Goal: Information Seeking & Learning: Learn about a topic

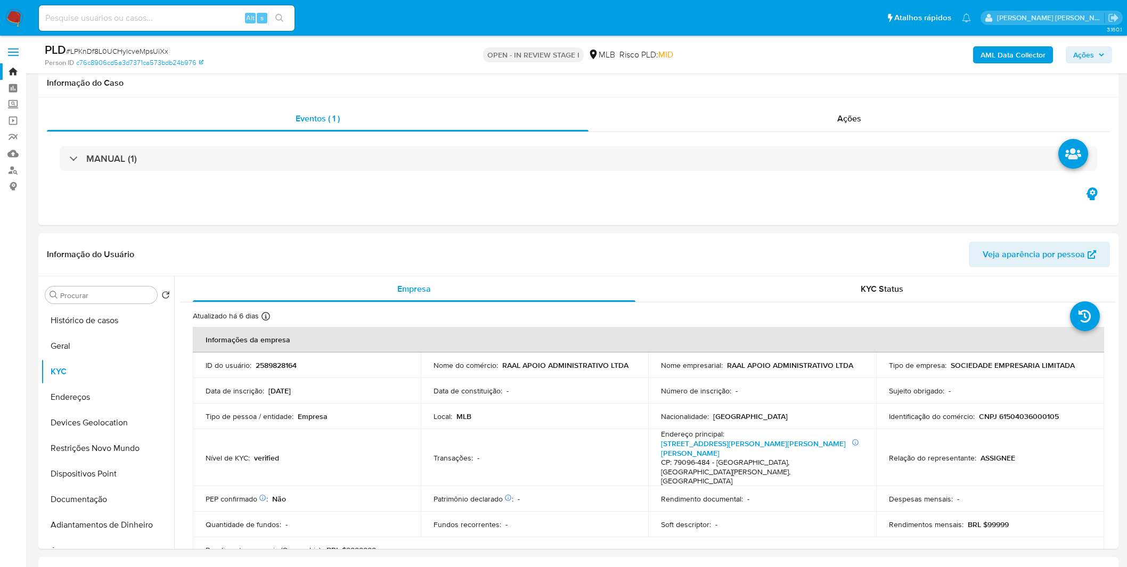
select select "10"
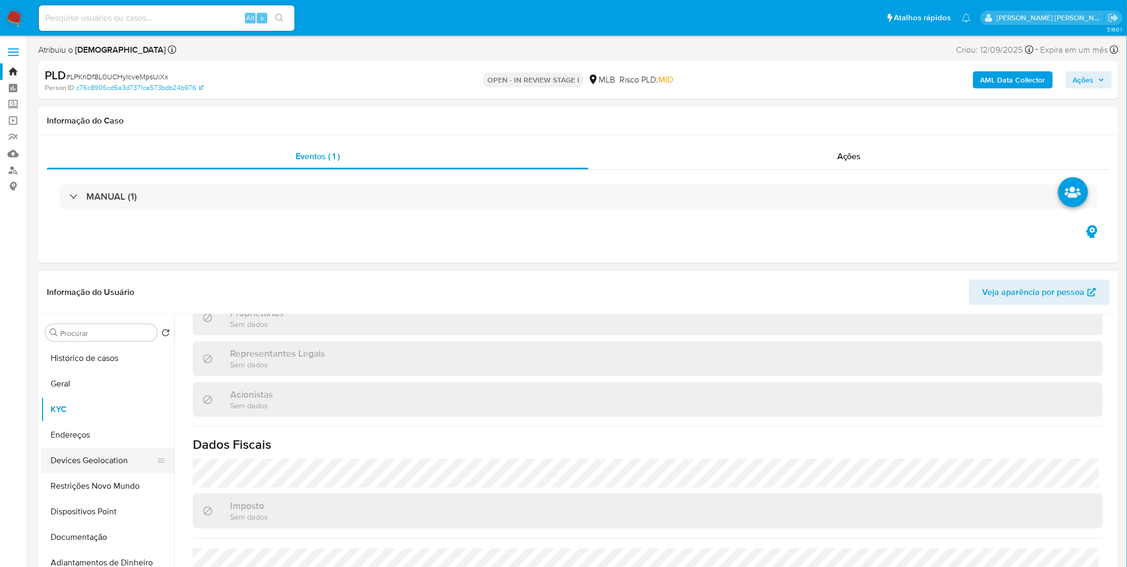
click at [92, 471] on button "Devices Geolocation" at bounding box center [103, 461] width 125 height 26
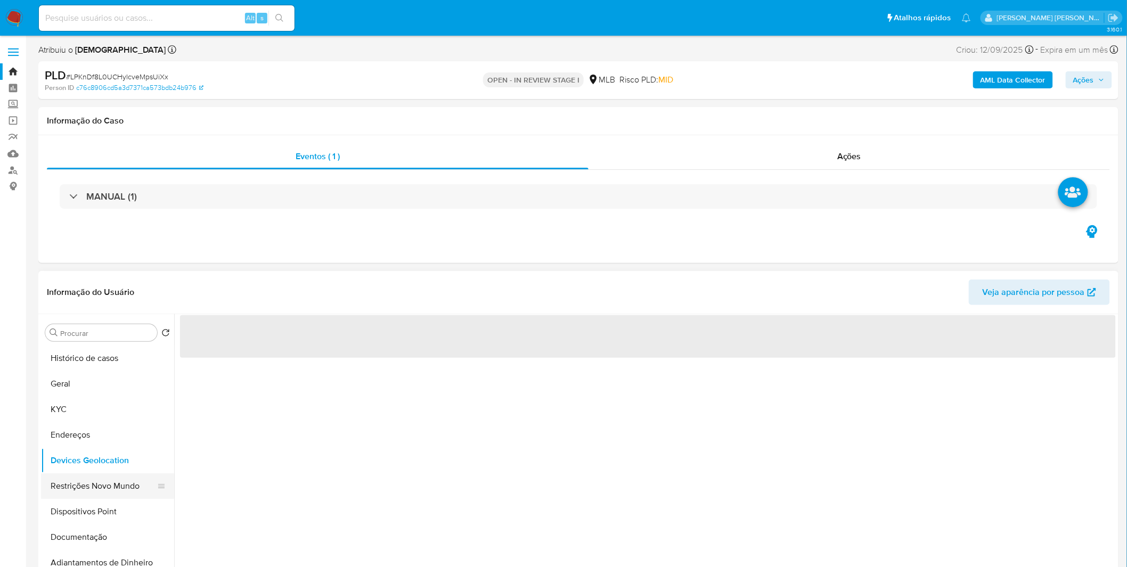
click at [93, 477] on button "Restrições Novo Mundo" at bounding box center [103, 487] width 125 height 26
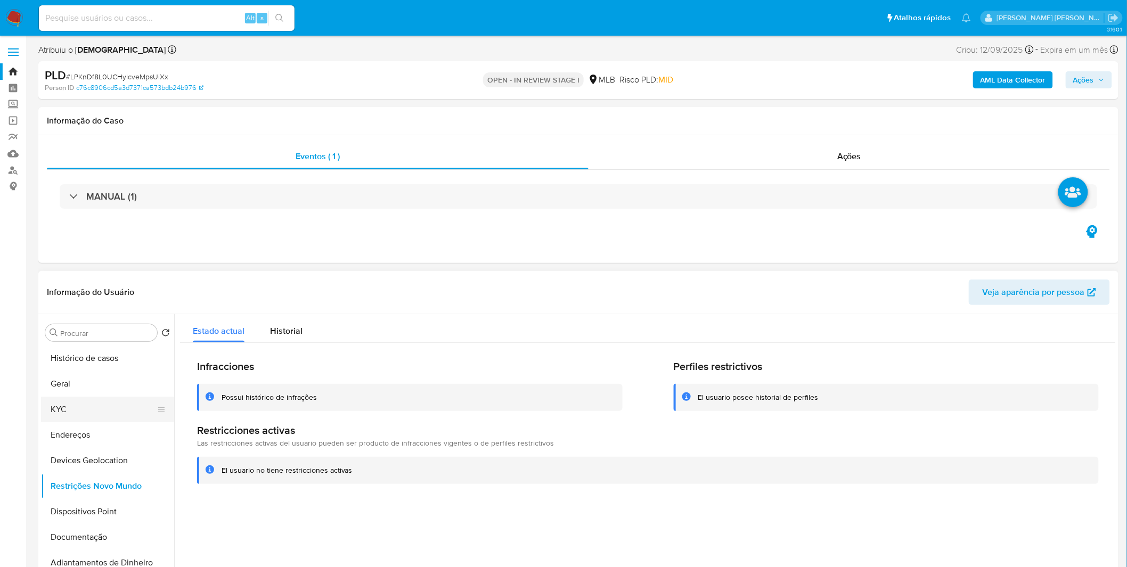
click at [120, 402] on button "KYC" at bounding box center [103, 410] width 125 height 26
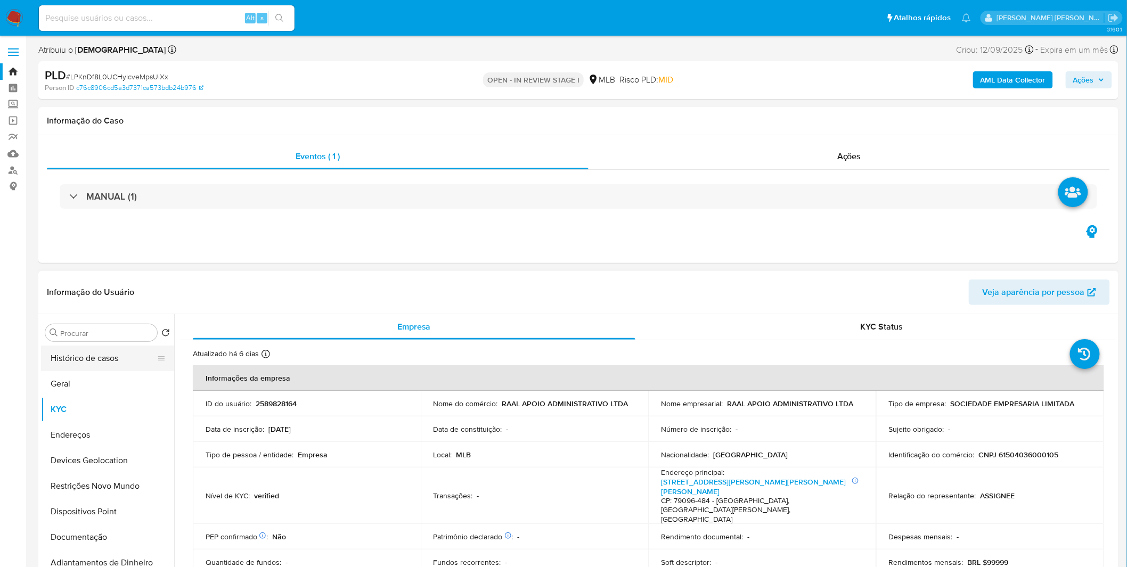
click at [108, 369] on button "Histórico de casos" at bounding box center [103, 359] width 125 height 26
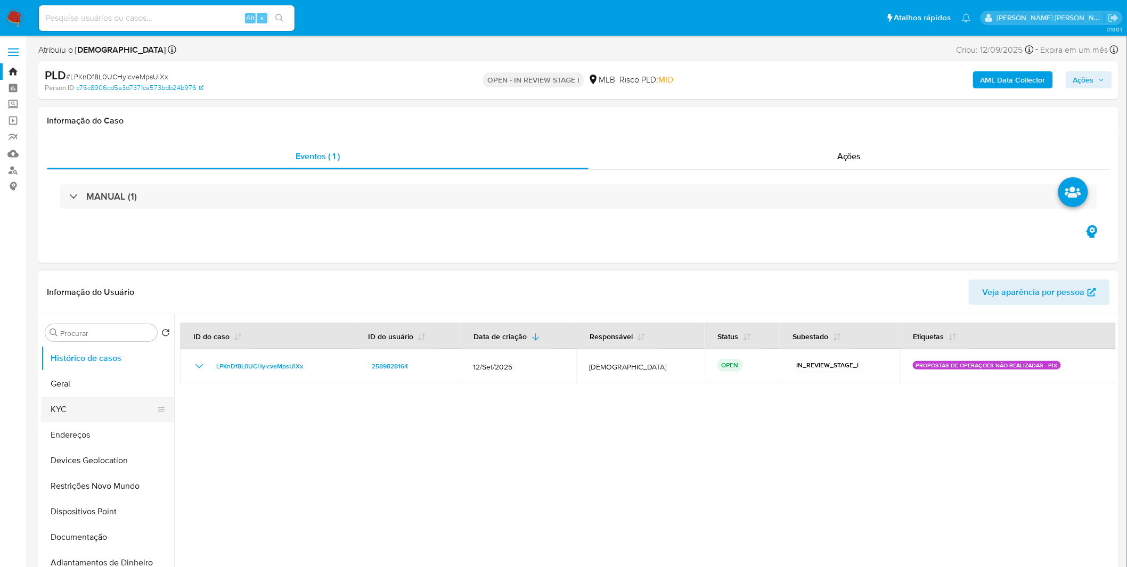
click at [80, 406] on button "KYC" at bounding box center [103, 410] width 125 height 26
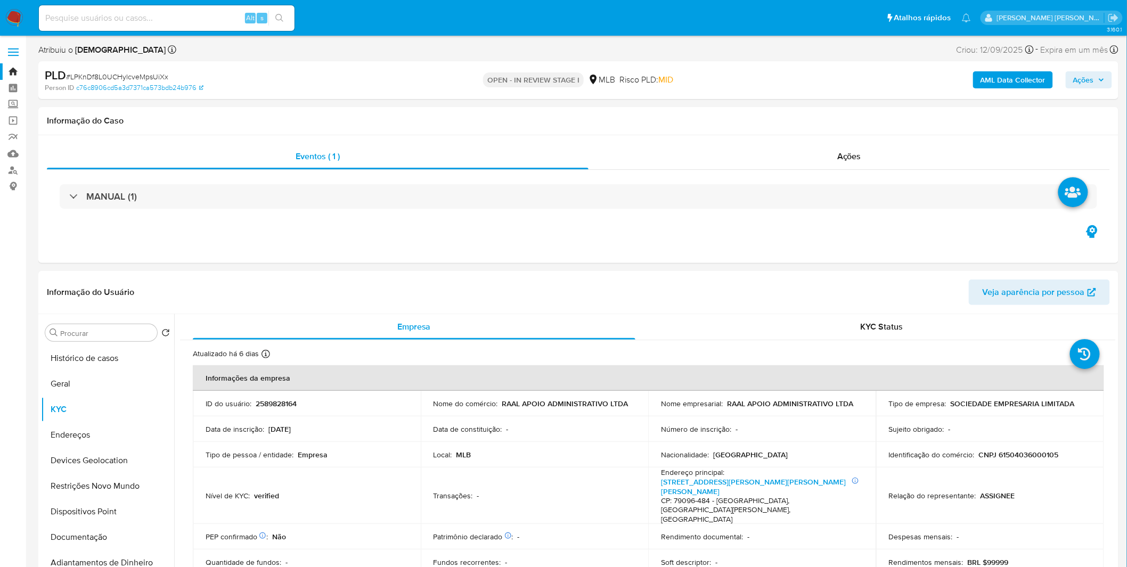
click at [164, 14] on input at bounding box center [167, 18] width 256 height 14
paste input "SixA5cFXRJx6QkXsZMb2WBnY"
type input "SixA5cFXRJx6QkXsZMb2WBnY"
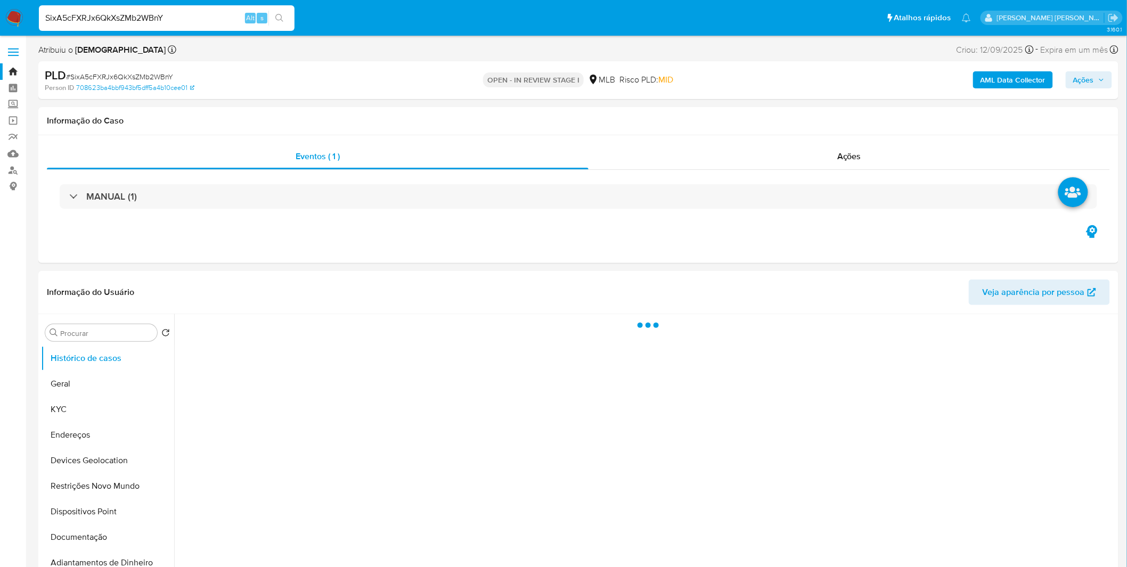
select select "10"
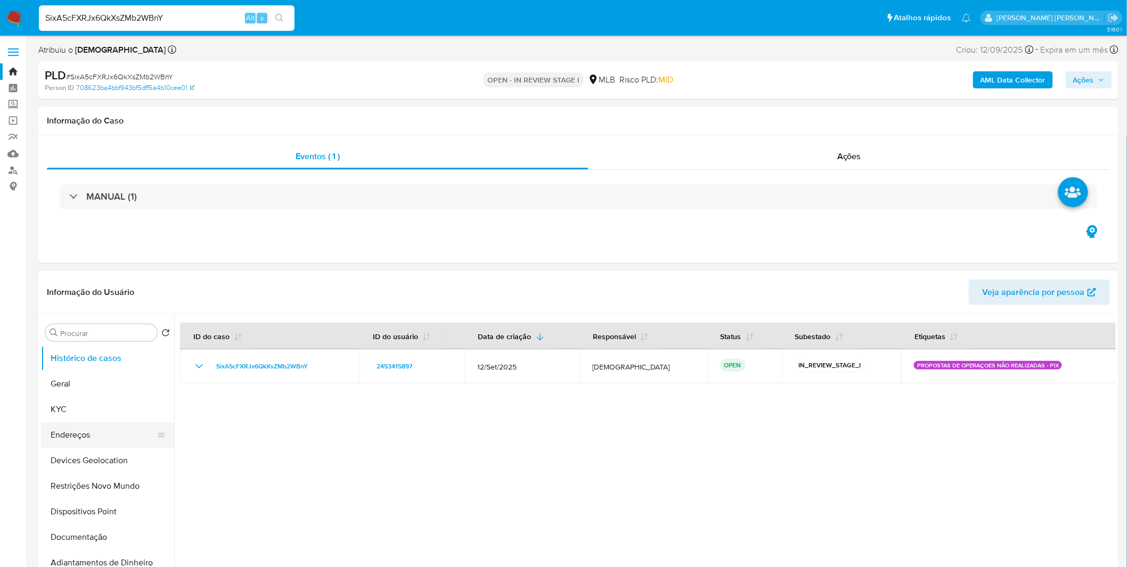
click at [71, 436] on button "Endereços" at bounding box center [103, 435] width 125 height 26
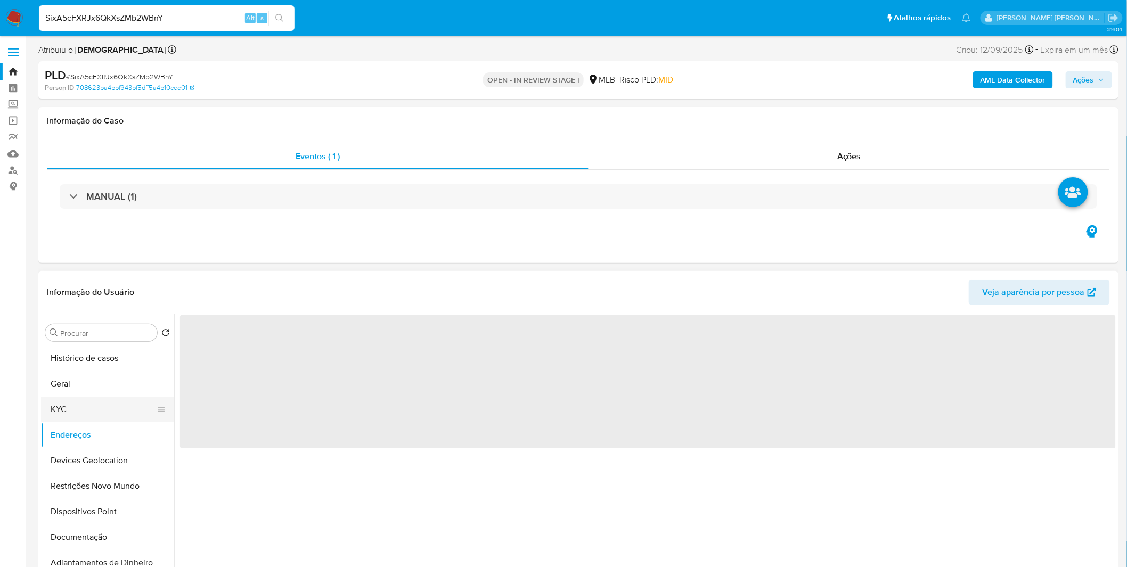
click at [78, 413] on button "KYC" at bounding box center [103, 410] width 125 height 26
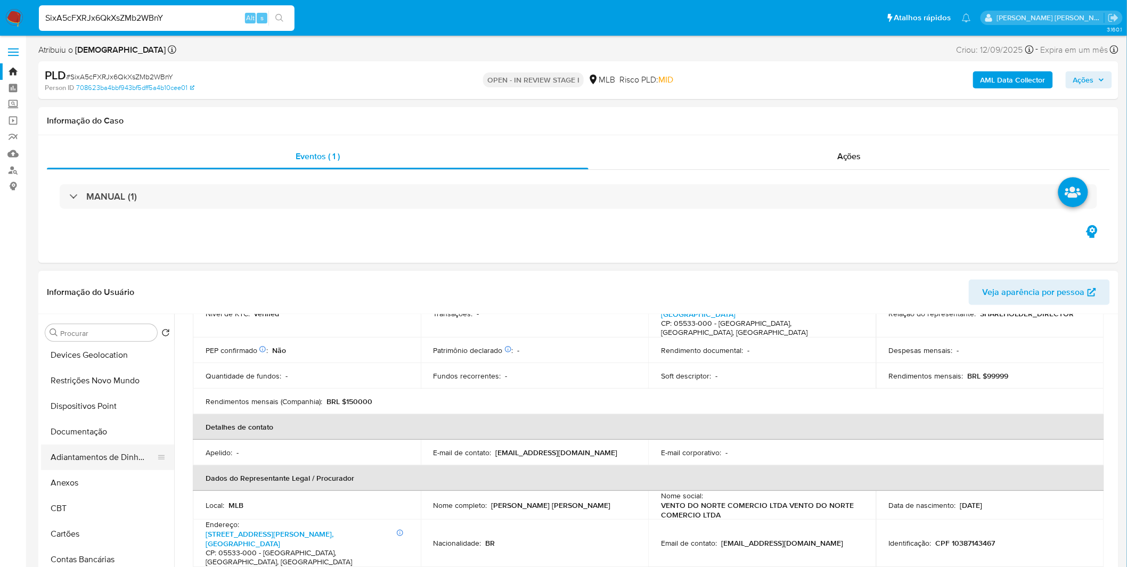
scroll to position [118, 0]
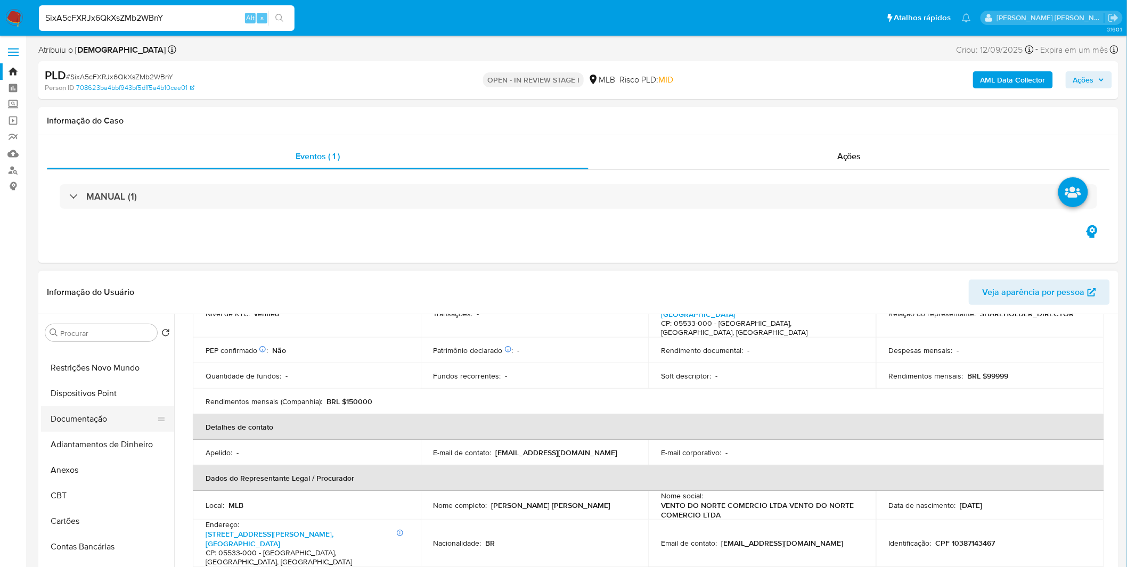
click at [88, 419] on button "Documentação" at bounding box center [103, 419] width 125 height 26
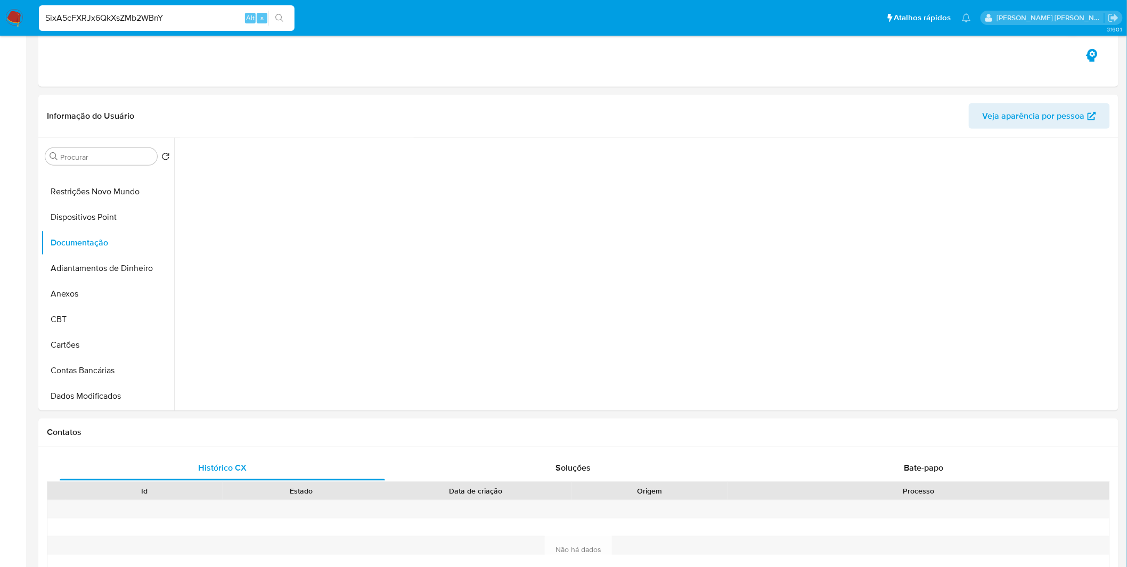
scroll to position [355, 0]
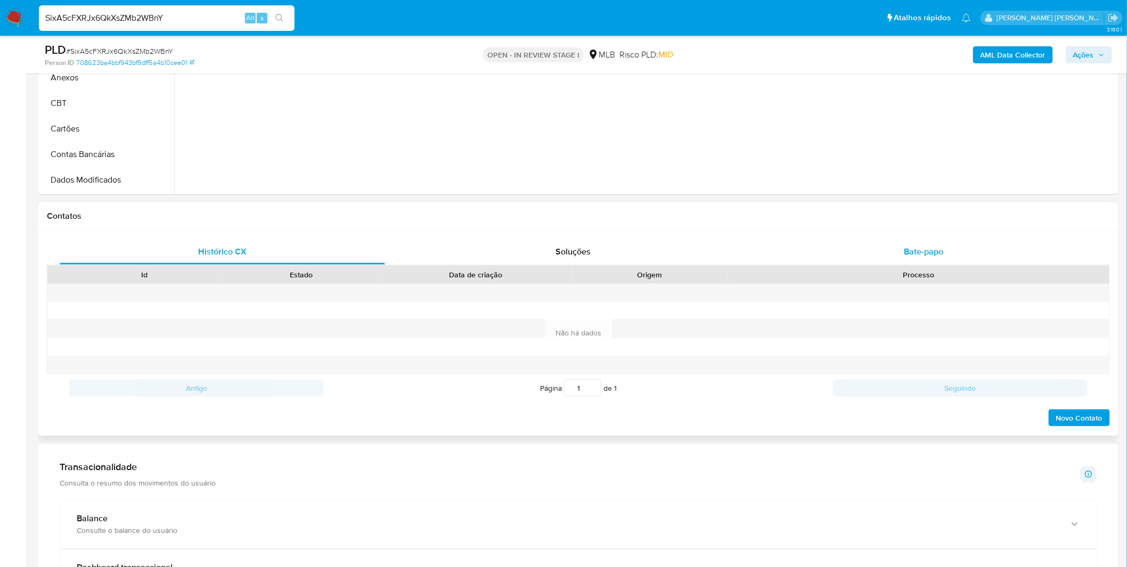
click at [898, 256] on div "Bate-papo" at bounding box center [923, 252] width 325 height 26
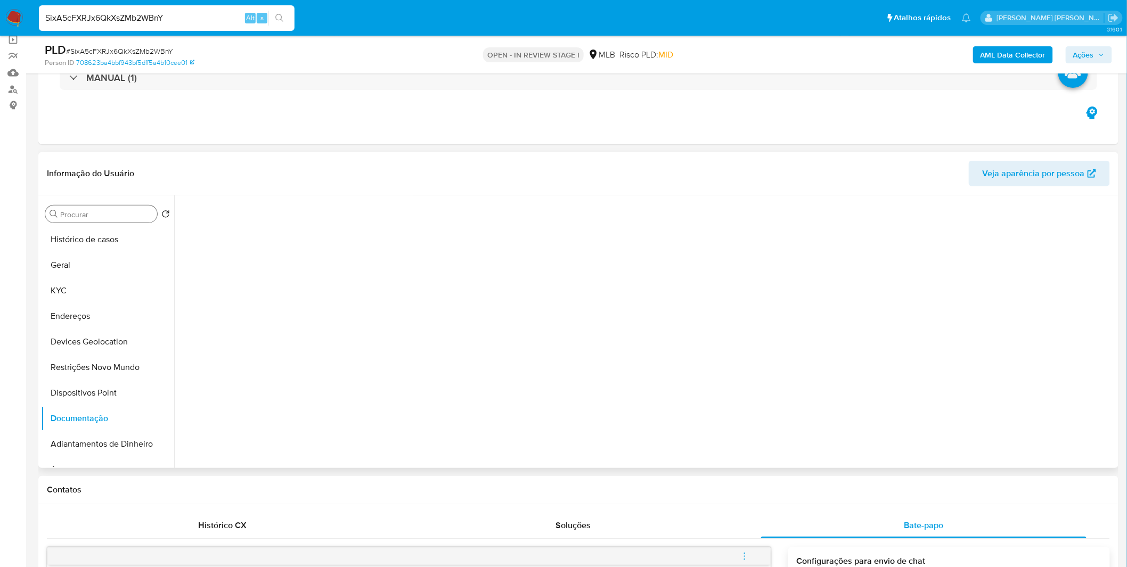
scroll to position [50, 0]
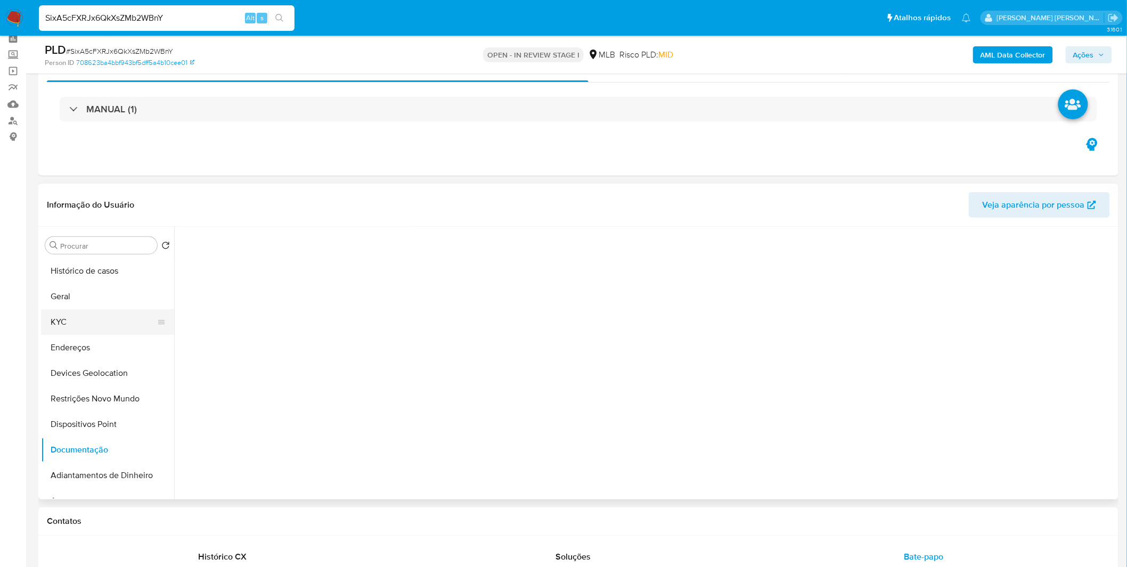
click at [108, 325] on button "KYC" at bounding box center [103, 323] width 125 height 26
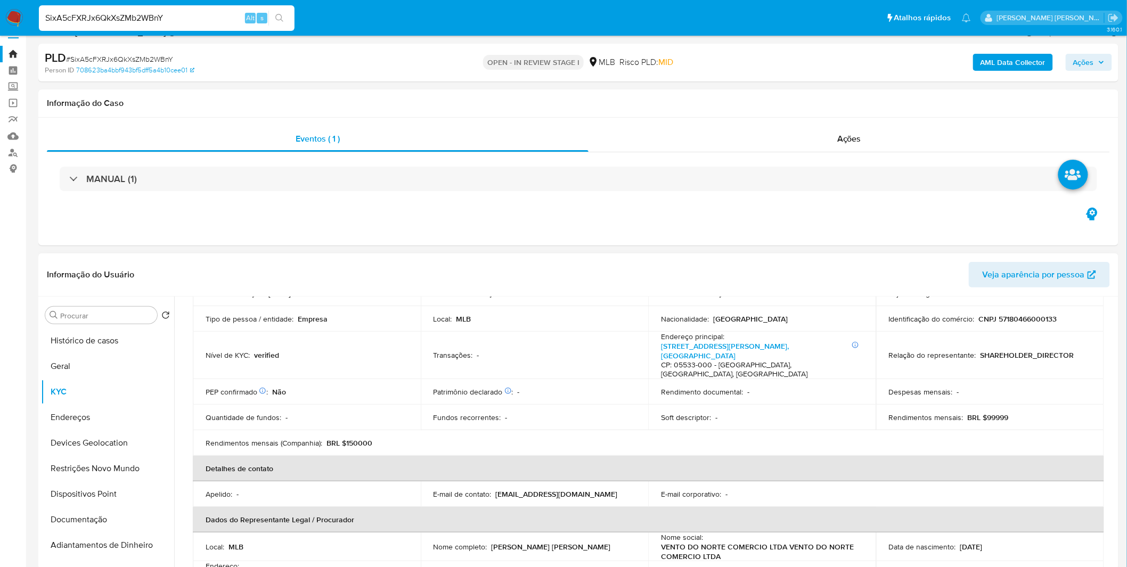
scroll to position [0, 0]
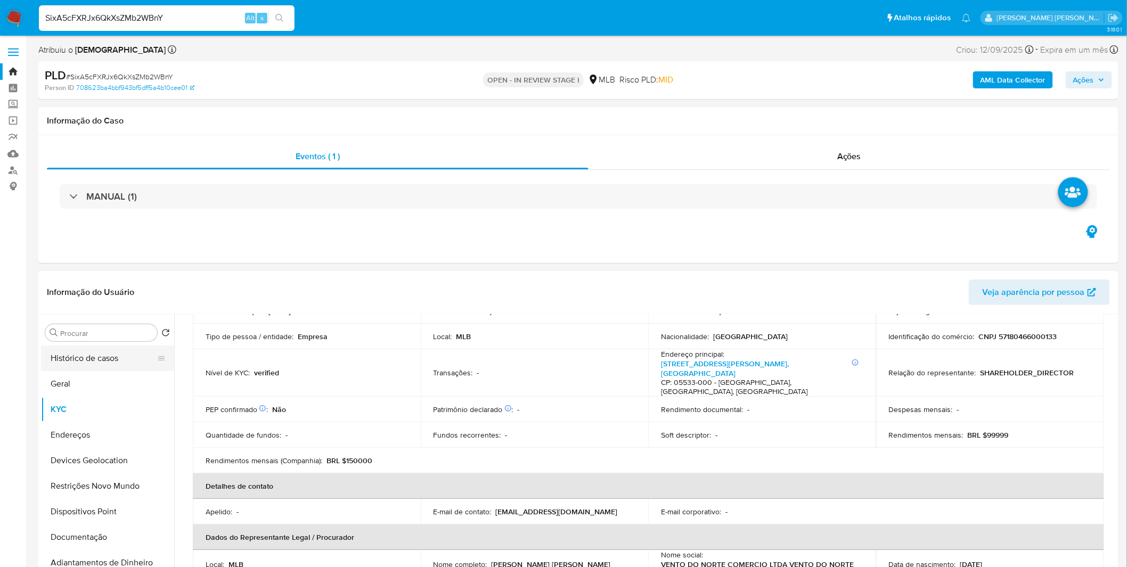
click at [92, 352] on button "Histórico de casos" at bounding box center [103, 359] width 125 height 26
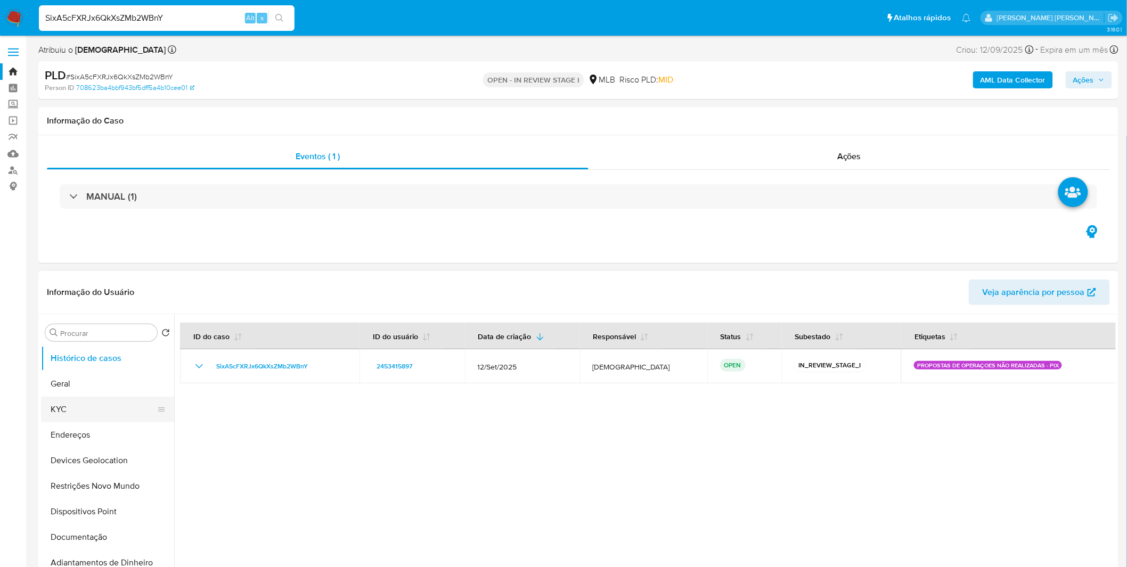
click at [102, 396] on button "Geral" at bounding box center [107, 384] width 133 height 26
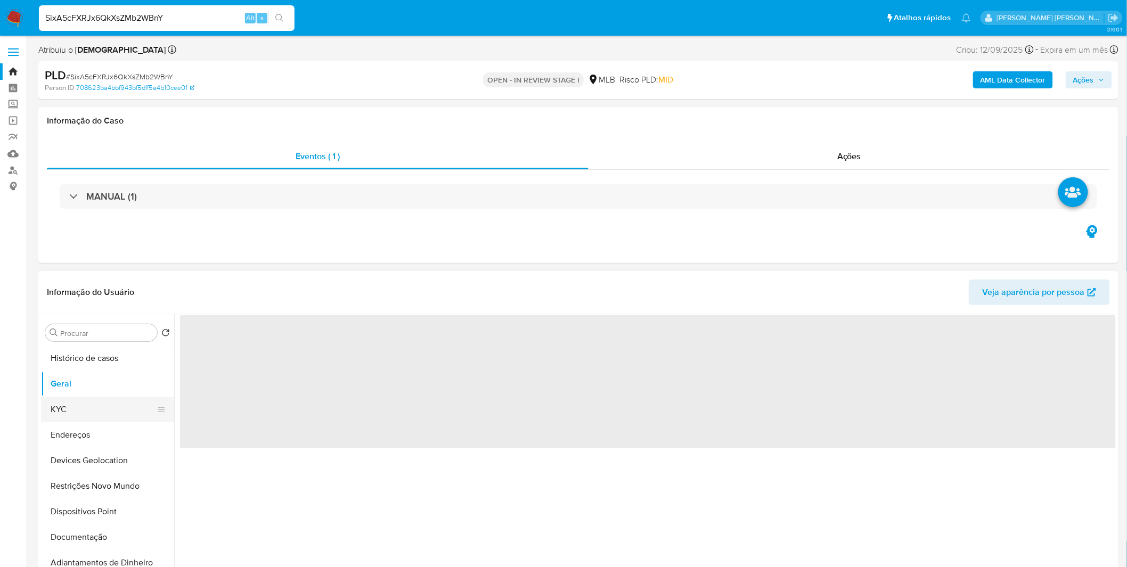
click at [96, 406] on button "KYC" at bounding box center [103, 410] width 125 height 26
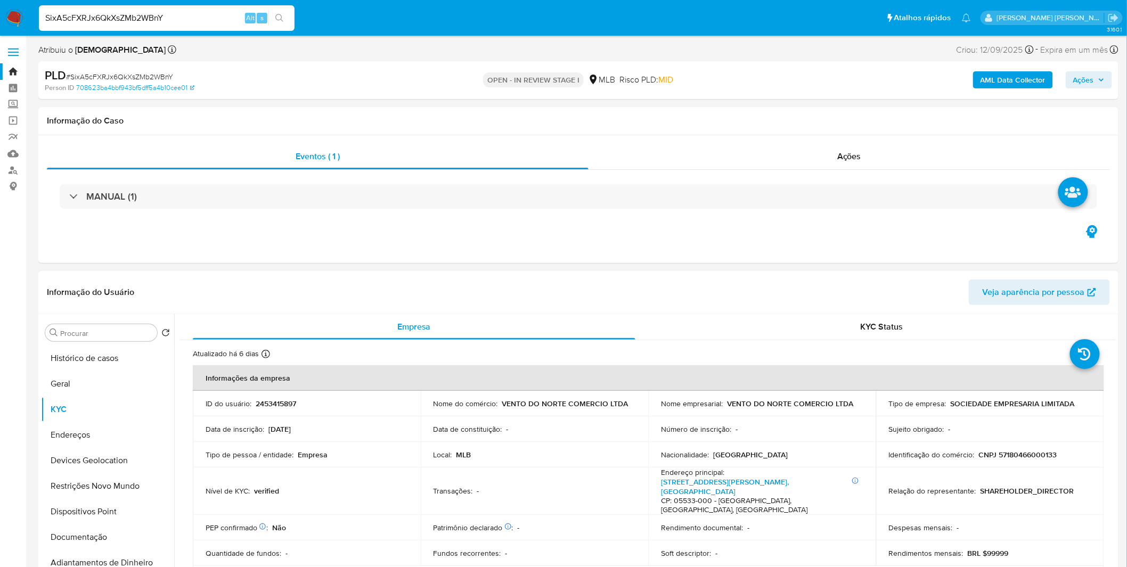
scroll to position [59, 0]
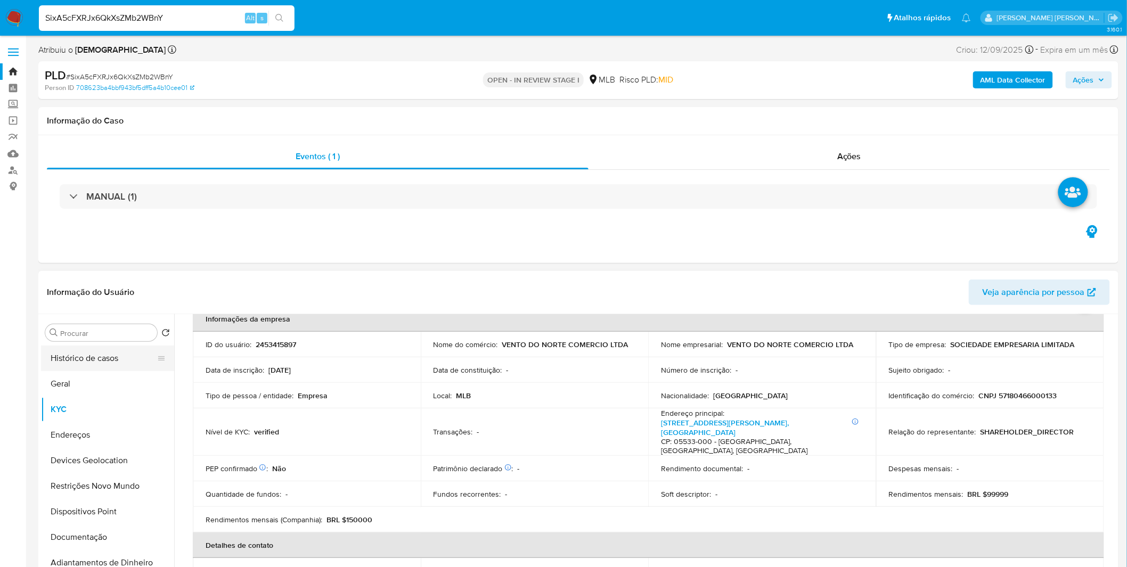
click at [73, 357] on button "Histórico de casos" at bounding box center [103, 359] width 125 height 26
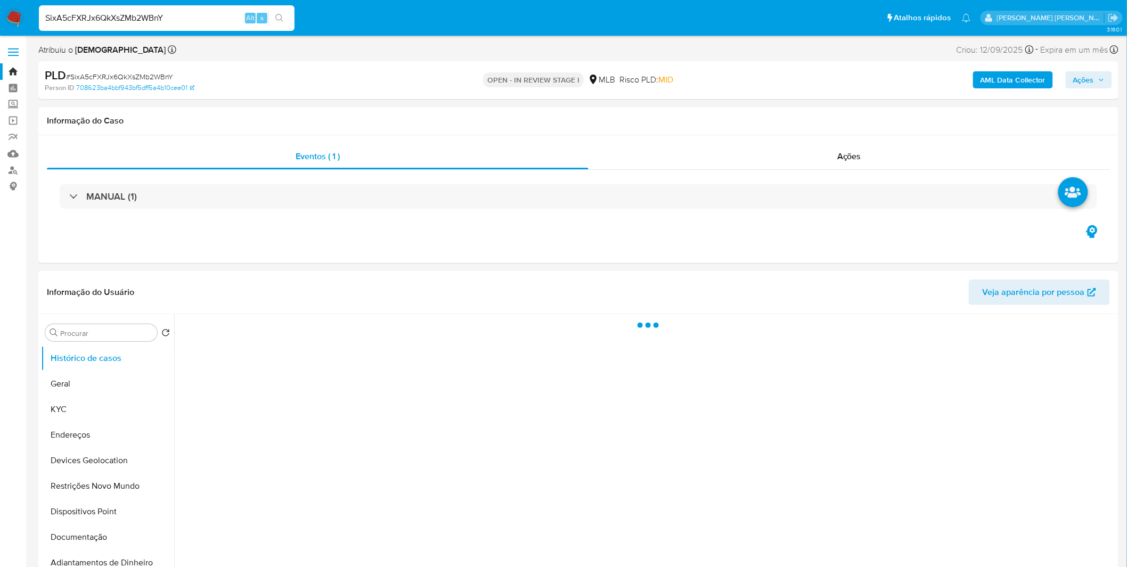
scroll to position [0, 0]
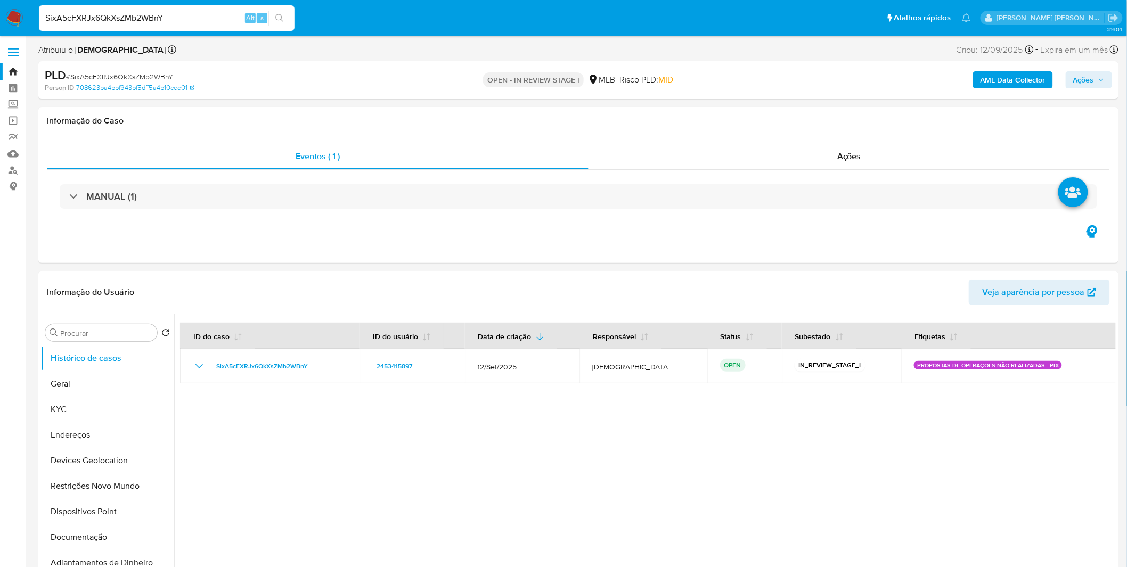
click at [108, 8] on div "SixA5cFXRJx6QkXsZMb2WBnY Alt s" at bounding box center [167, 18] width 256 height 26
click at [107, 13] on input "SixA5cFXRJx6QkXsZMb2WBnY" at bounding box center [167, 18] width 256 height 14
paste input "77Nhy1Iz14s9jjMtpSOuEbz4"
type input "77Nhy1Iz14s9jjMtpSOuEbz4"
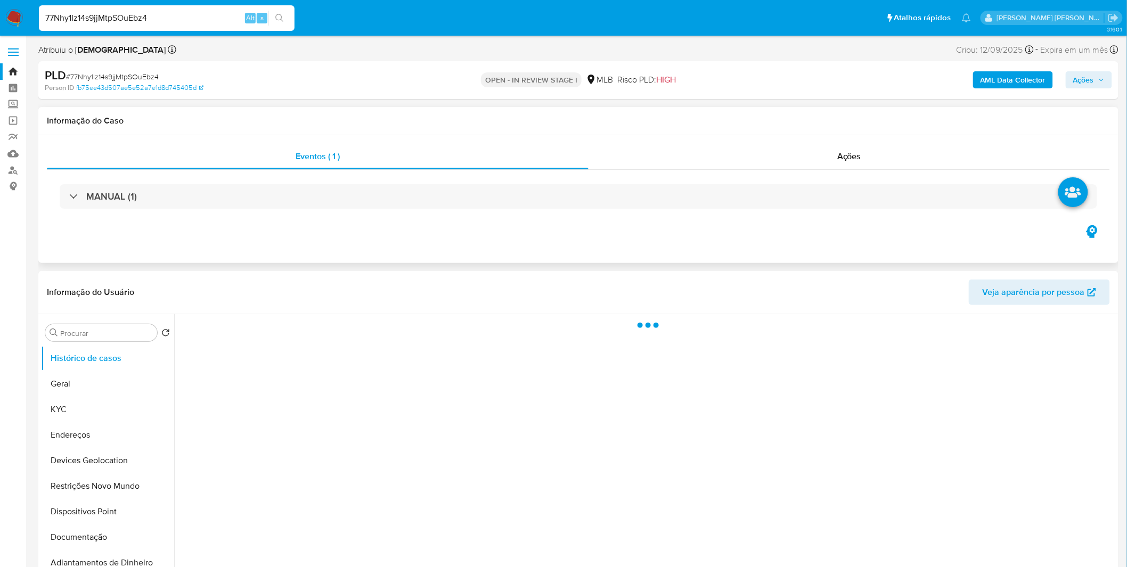
select select "10"
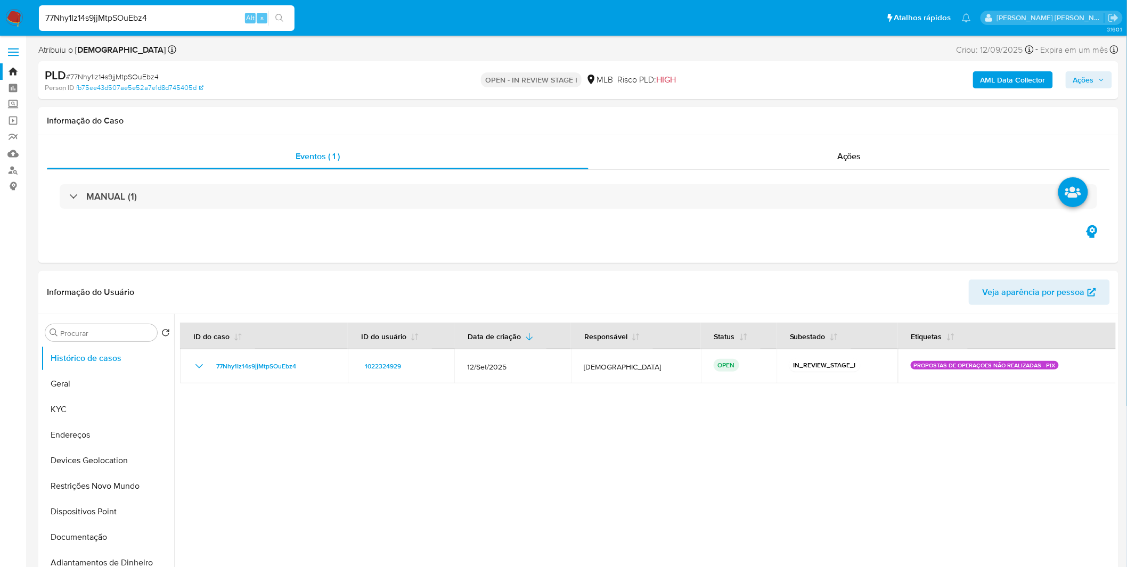
click at [45, 408] on button "KYC" at bounding box center [103, 410] width 125 height 26
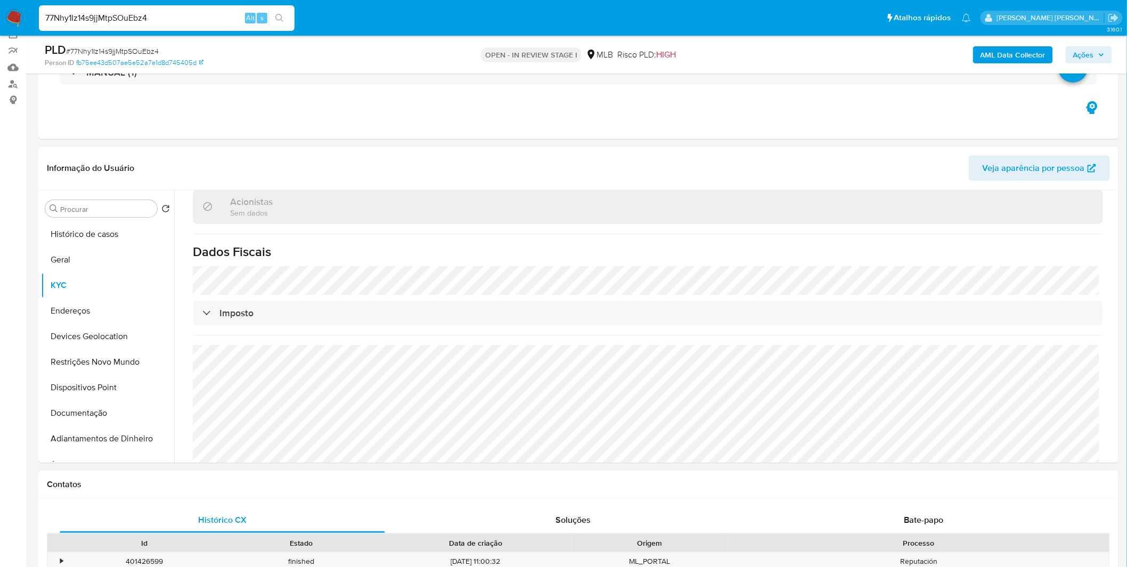
scroll to position [296, 0]
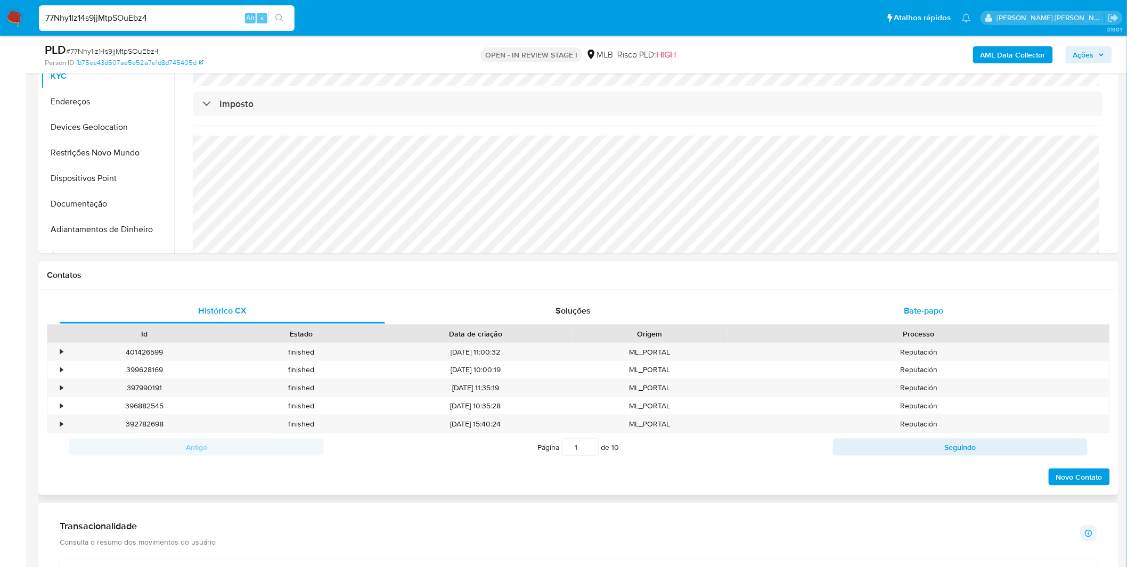
click at [858, 302] on div "Bate-papo" at bounding box center [923, 311] width 325 height 26
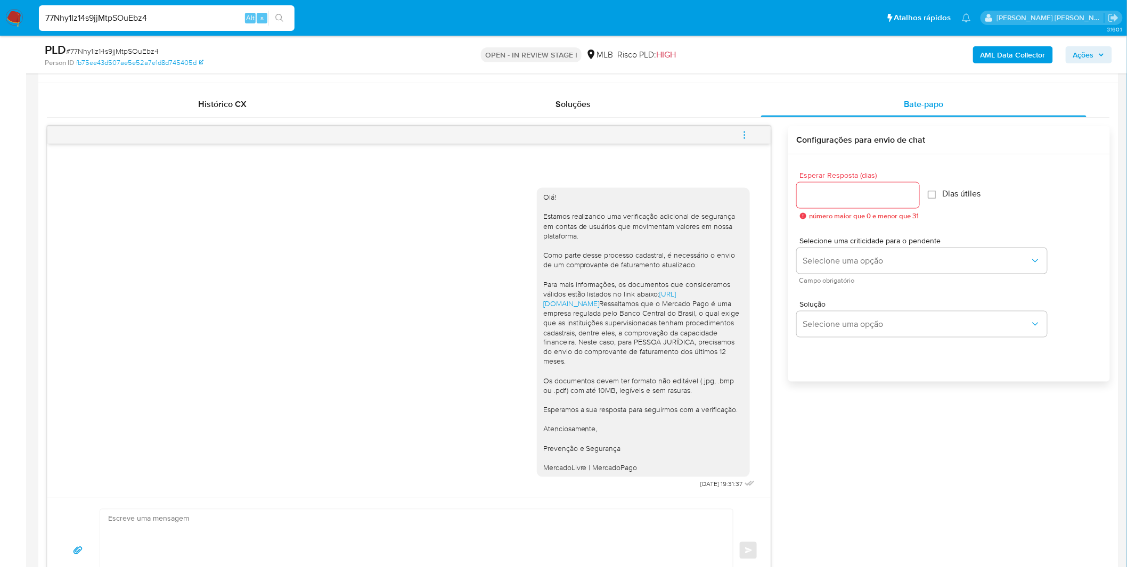
scroll to position [515, 0]
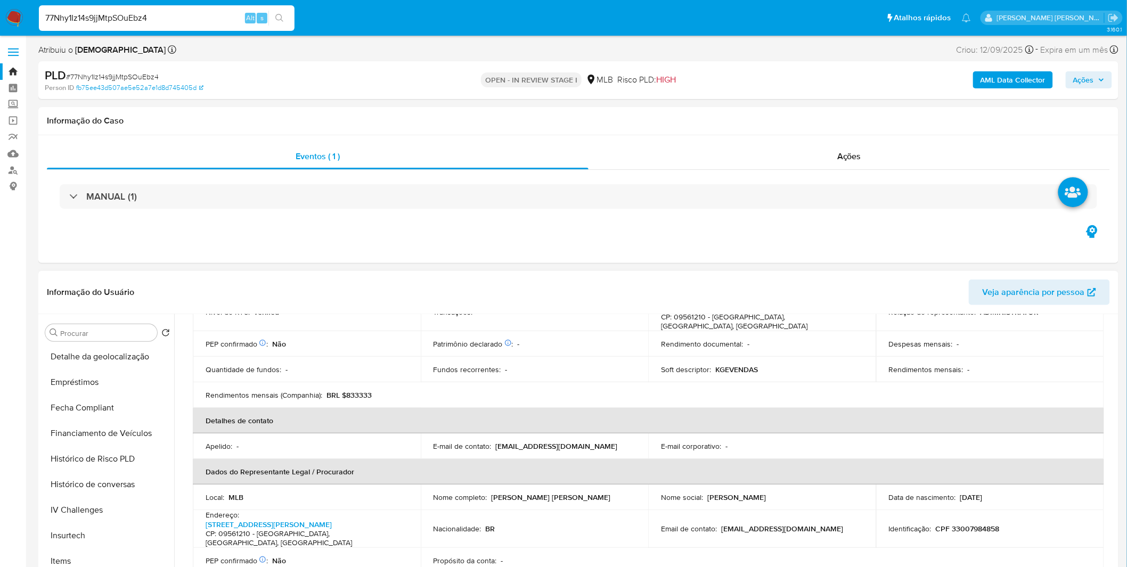
scroll to position [532, 0]
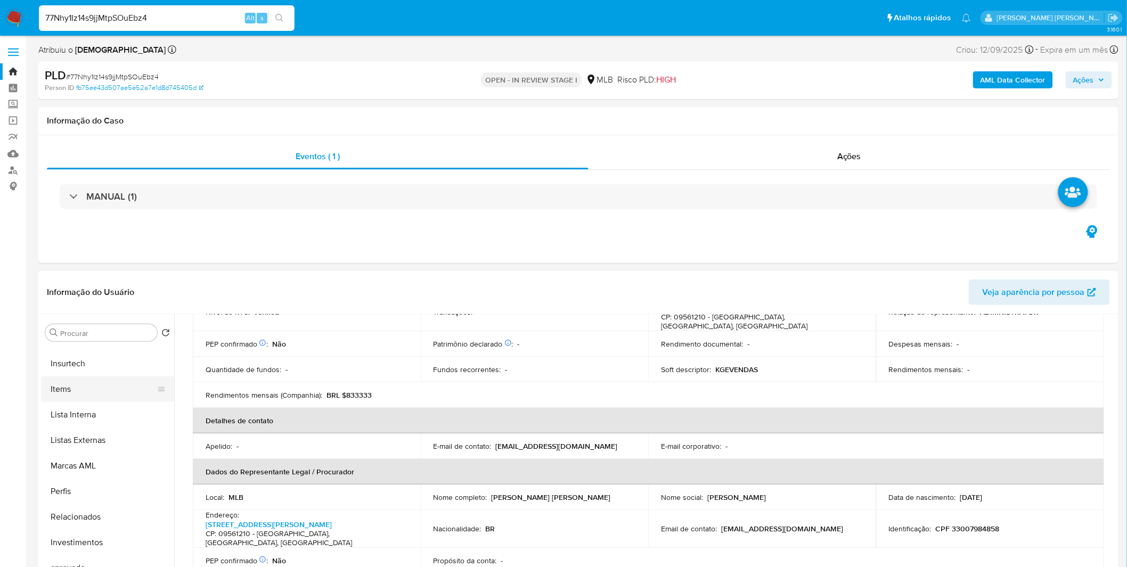
click at [96, 388] on button "Items" at bounding box center [103, 390] width 125 height 26
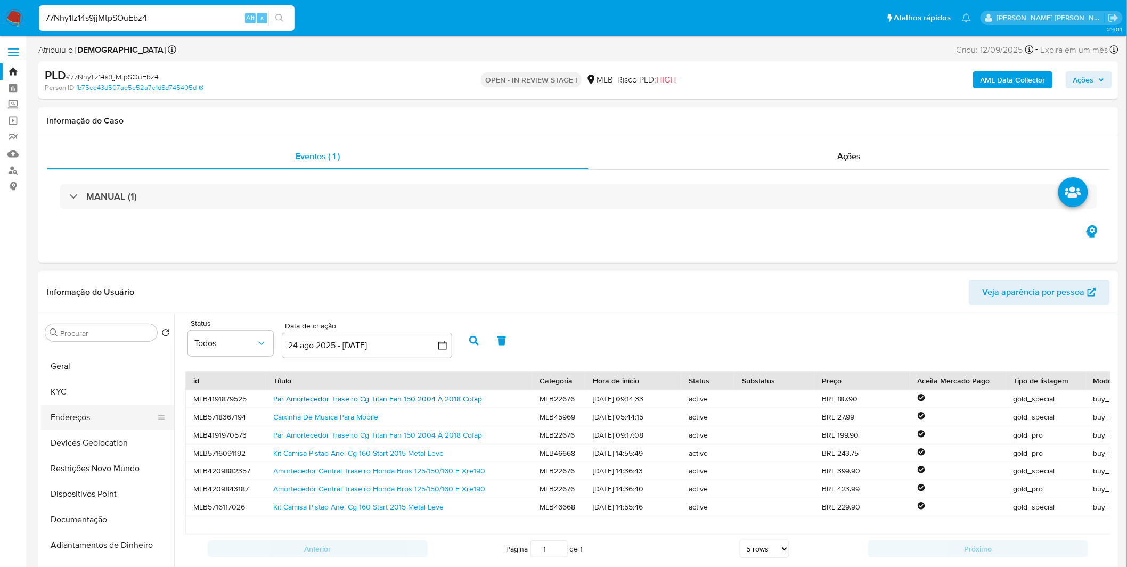
scroll to position [0, 0]
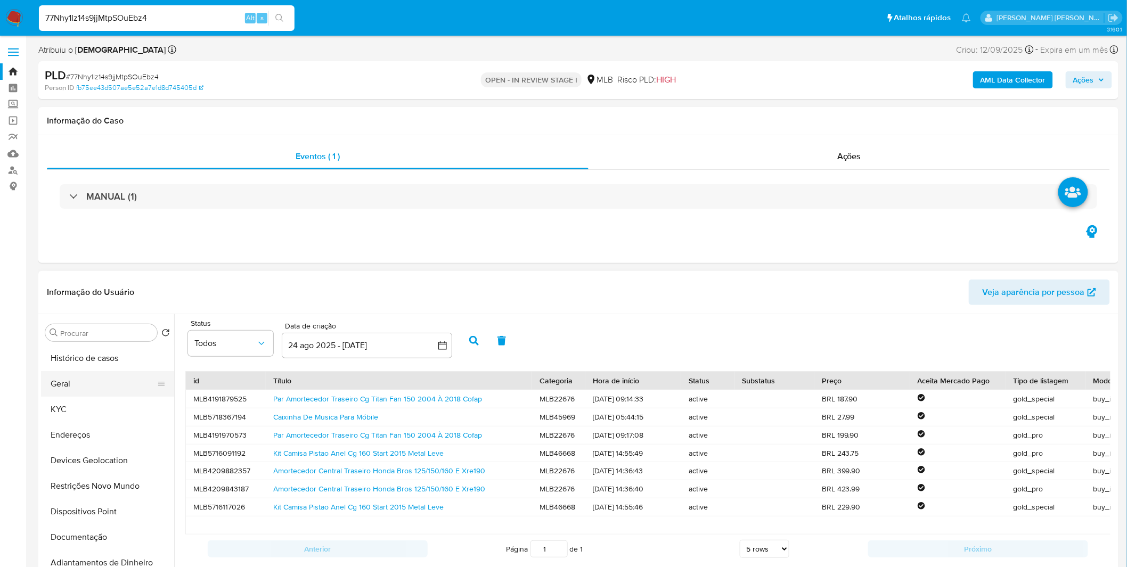
click at [75, 381] on button "Geral" at bounding box center [103, 384] width 125 height 26
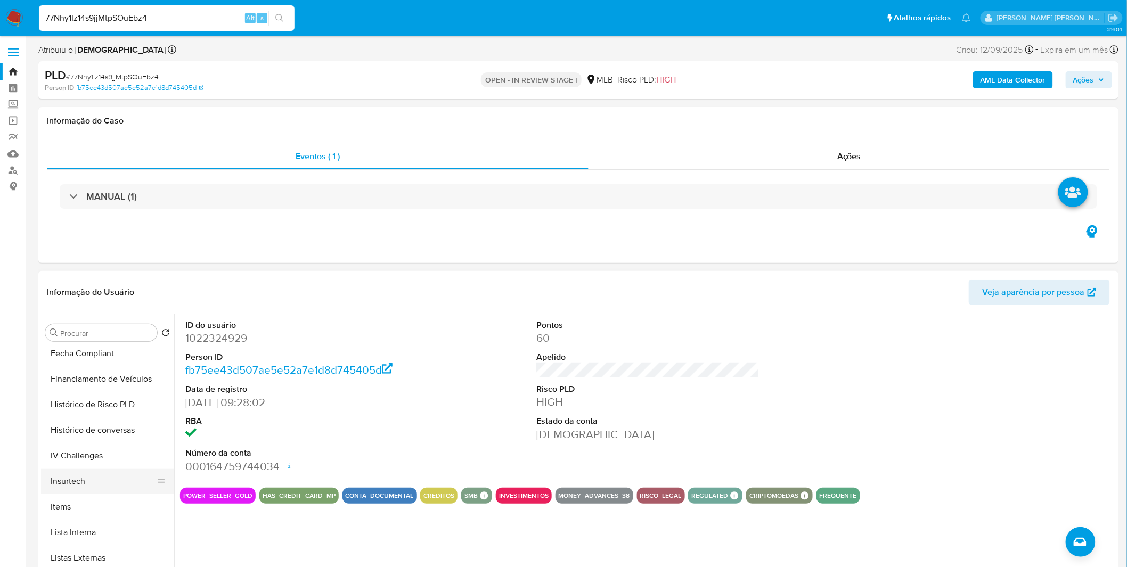
scroll to position [473, 0]
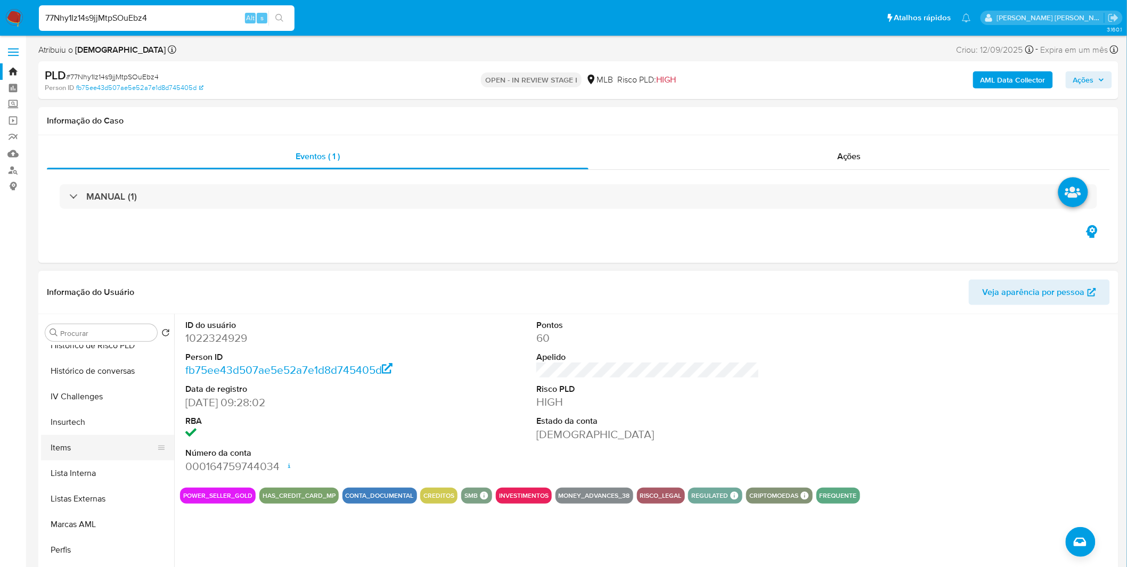
click at [103, 437] on button "Items" at bounding box center [103, 448] width 125 height 26
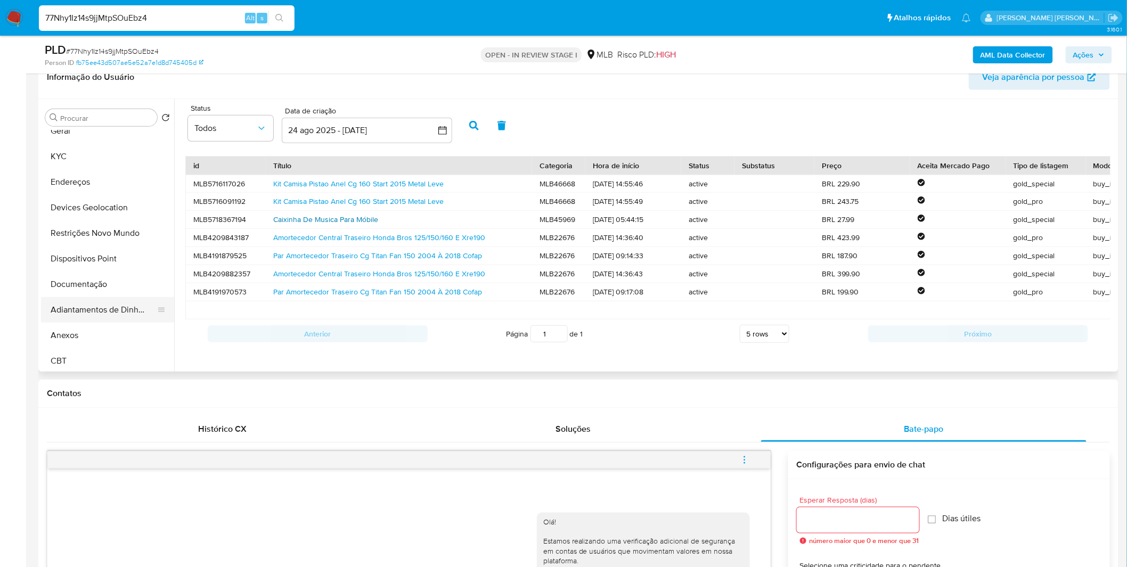
scroll to position [59, 0]
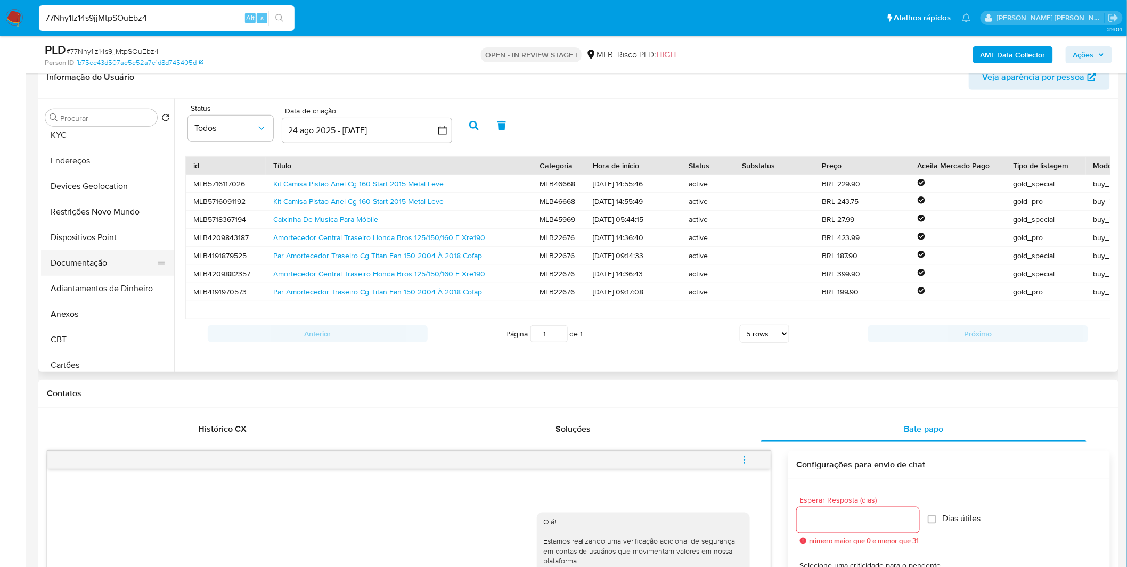
click at [99, 255] on button "Documentação" at bounding box center [103, 263] width 125 height 26
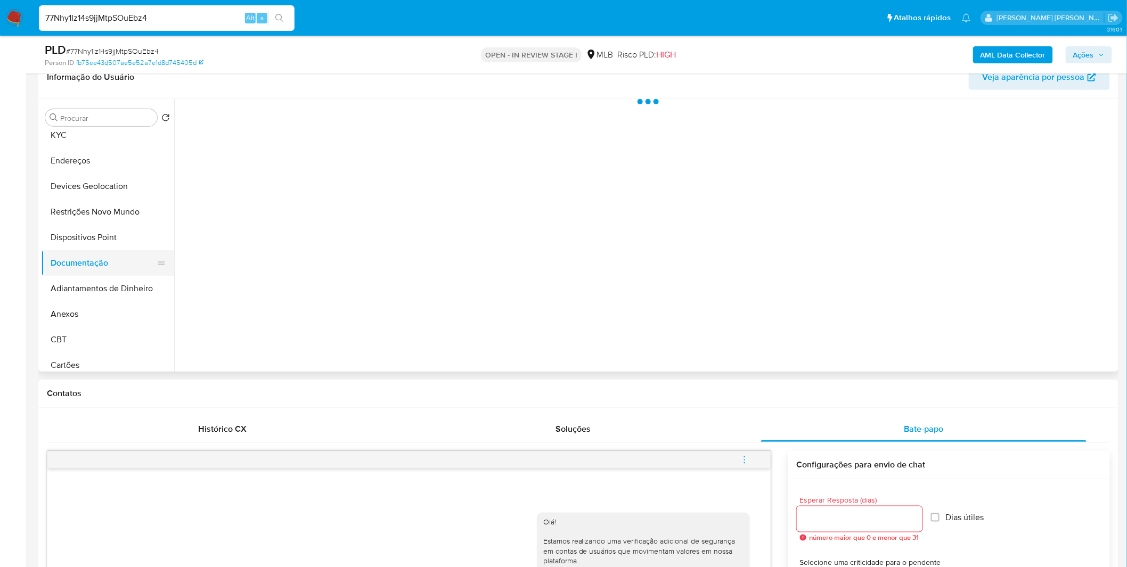
scroll to position [0, 0]
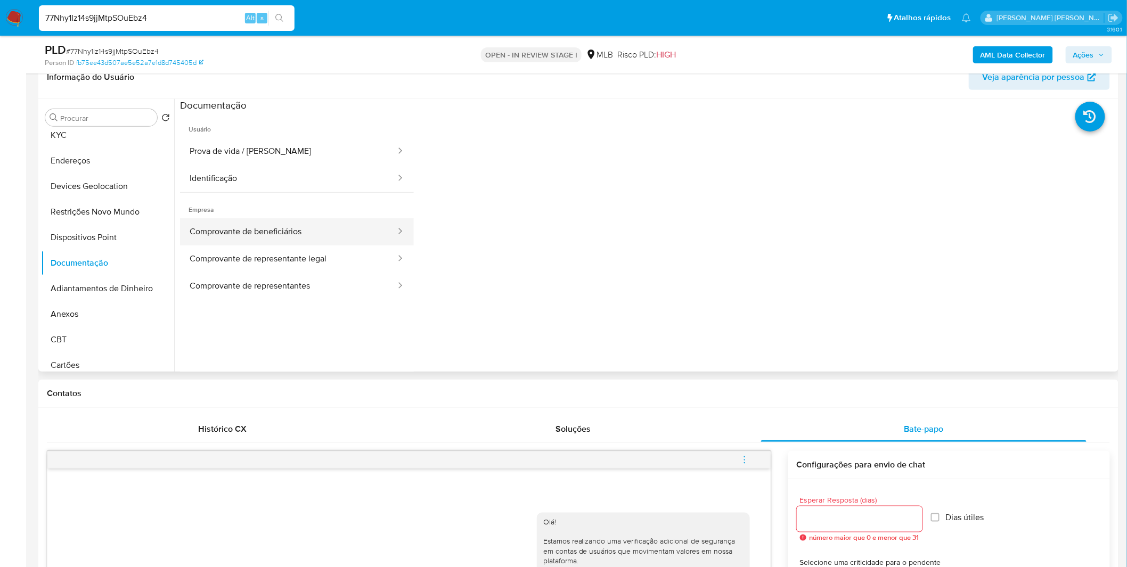
click at [332, 241] on button "Comprovante de beneficiários" at bounding box center [288, 231] width 217 height 27
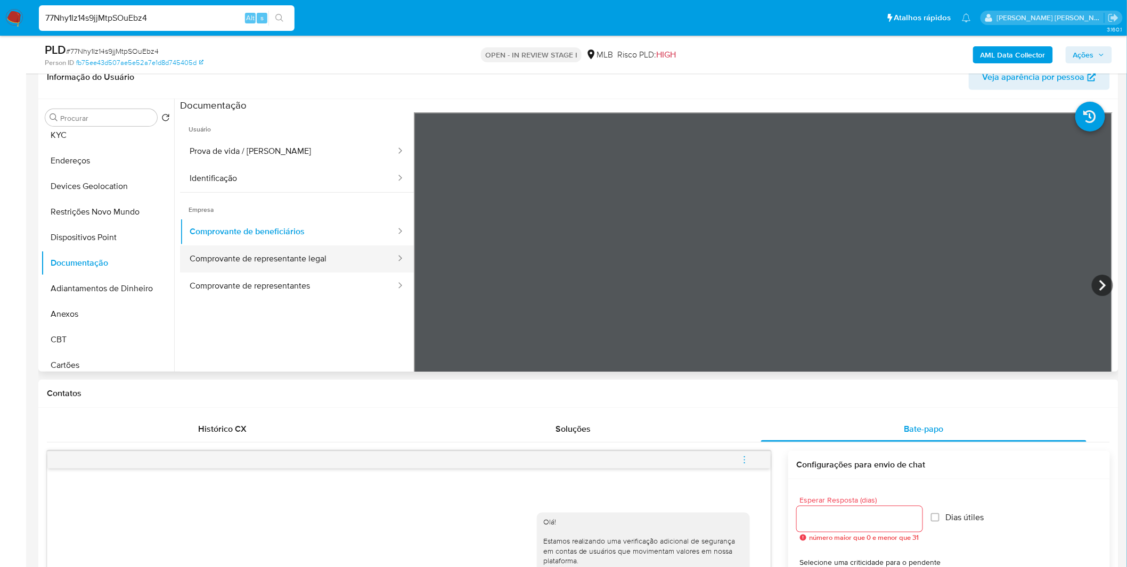
click at [331, 271] on button "Comprovante de representante legal" at bounding box center [288, 259] width 217 height 27
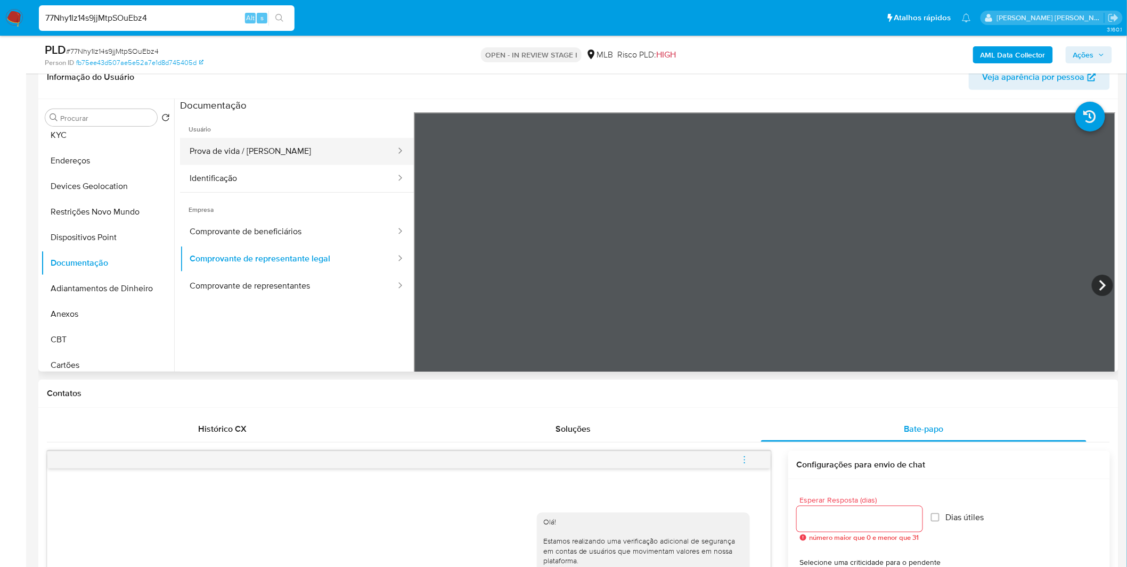
click at [339, 142] on button "Prova de vida / Selfie" at bounding box center [288, 151] width 217 height 27
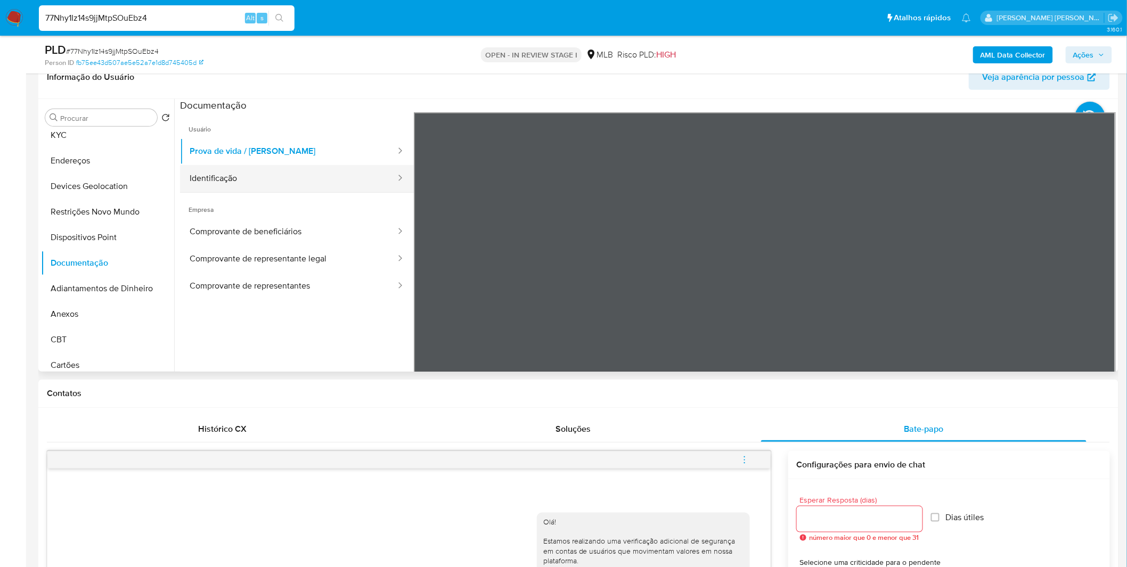
click at [347, 178] on button "Identificação" at bounding box center [288, 178] width 217 height 27
click at [1094, 288] on icon at bounding box center [1102, 285] width 21 height 21
click at [426, 287] on icon at bounding box center [427, 285] width 6 height 11
click at [293, 206] on span "Empresa" at bounding box center [297, 206] width 234 height 26
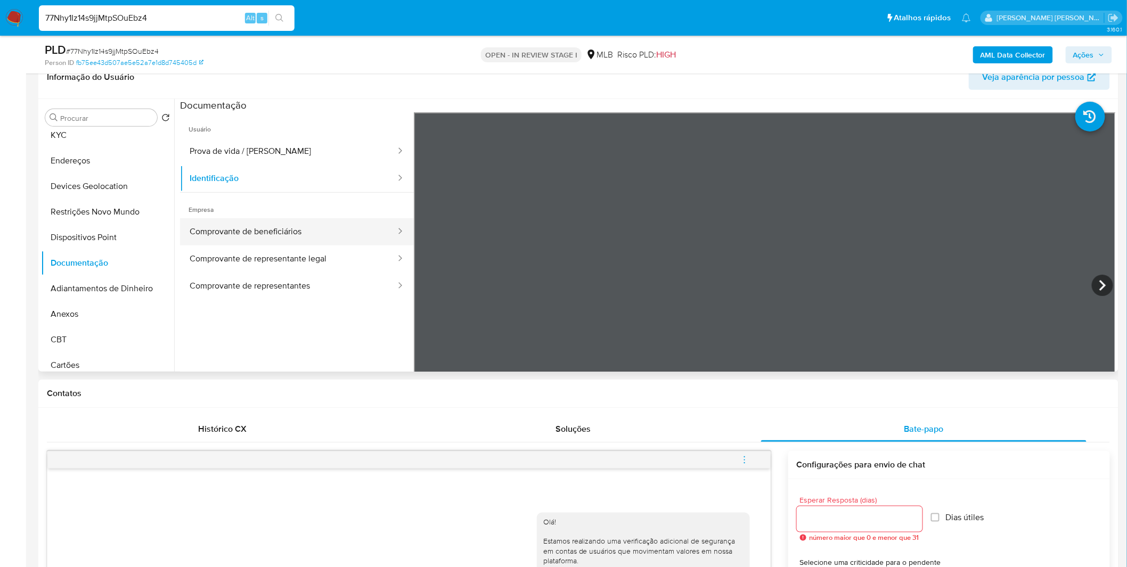
click at [306, 227] on button "Comprovante de beneficiários" at bounding box center [288, 231] width 217 height 27
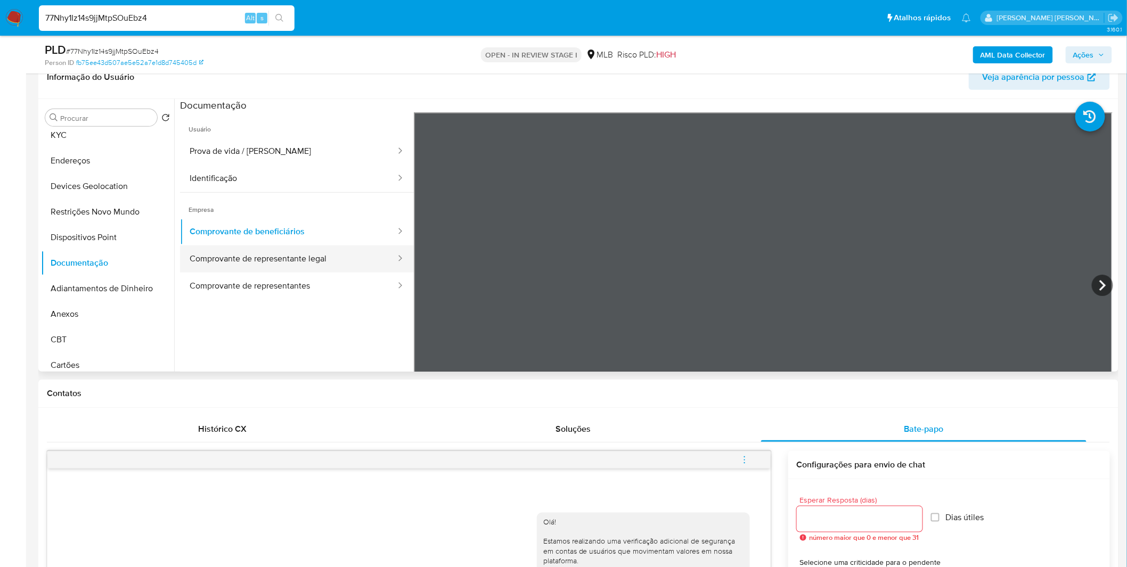
click at [309, 262] on button "Comprovante de representante legal" at bounding box center [288, 259] width 217 height 27
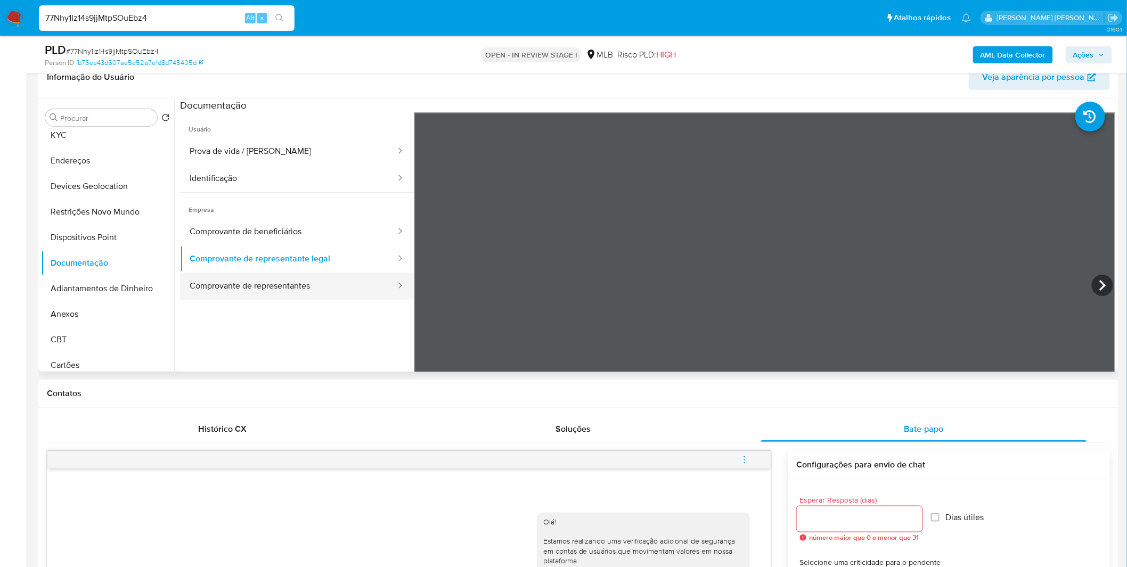
click at [329, 279] on button "Comprovante de representantes" at bounding box center [288, 286] width 217 height 27
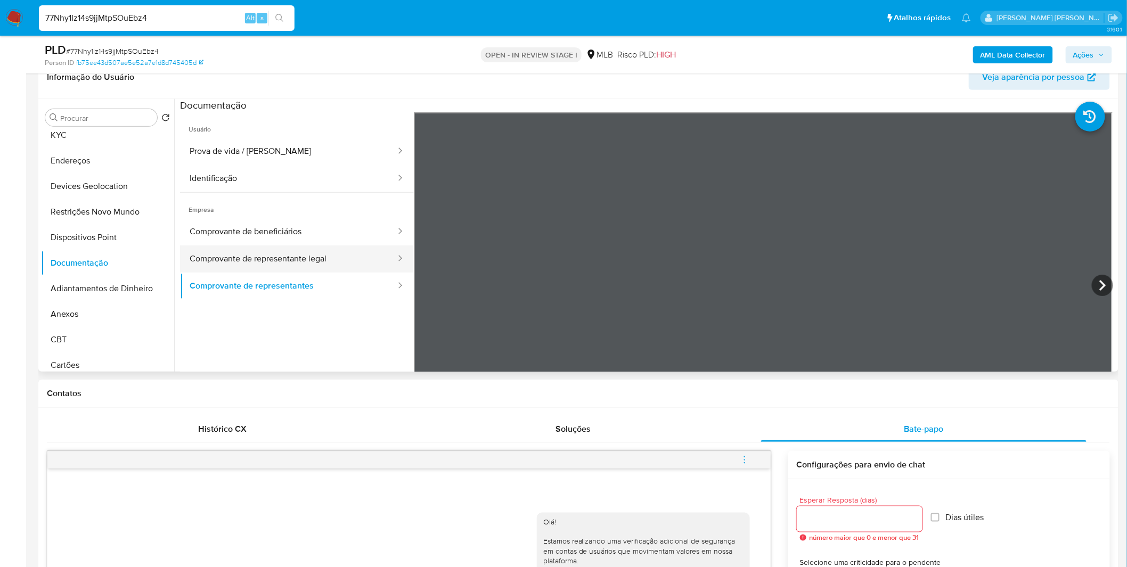
click at [333, 263] on button "Comprovante de representante legal" at bounding box center [288, 259] width 217 height 27
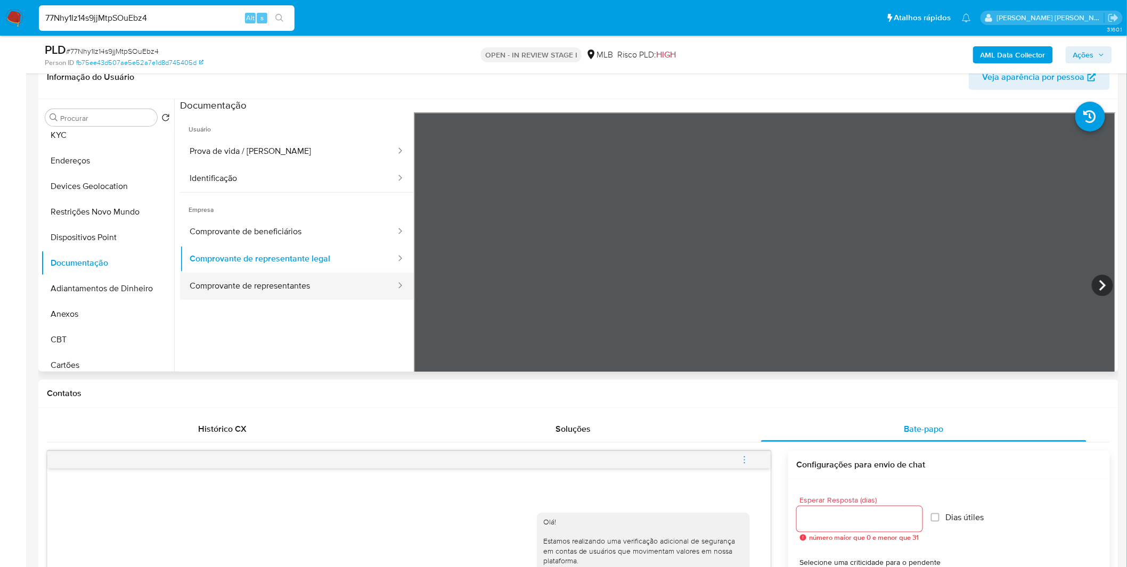
click at [293, 291] on button "Comprovante de representantes" at bounding box center [288, 286] width 217 height 27
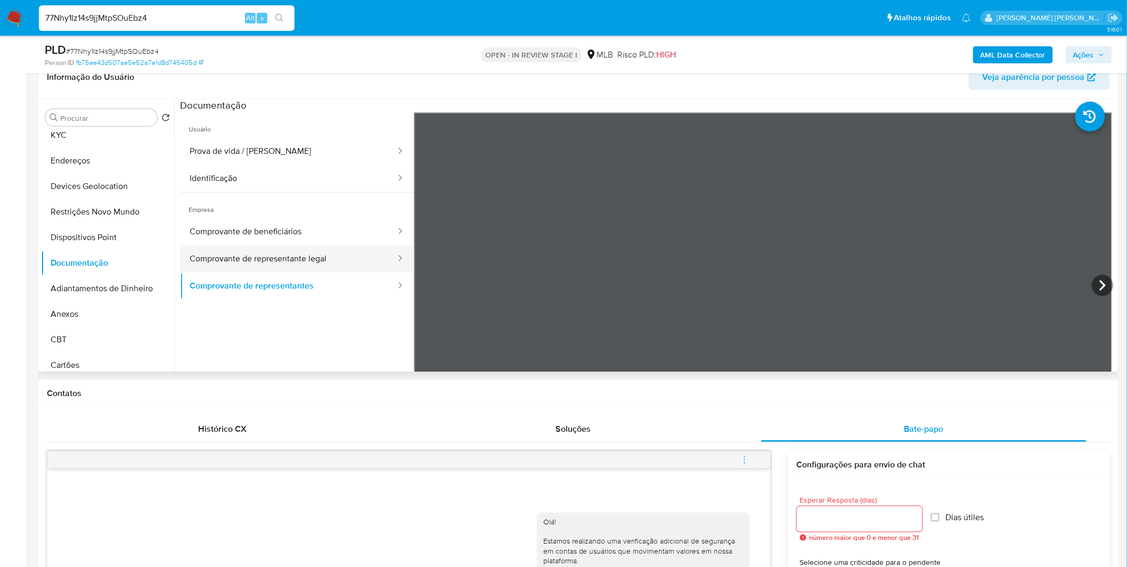
click at [294, 258] on button "Comprovante de representante legal" at bounding box center [288, 259] width 217 height 27
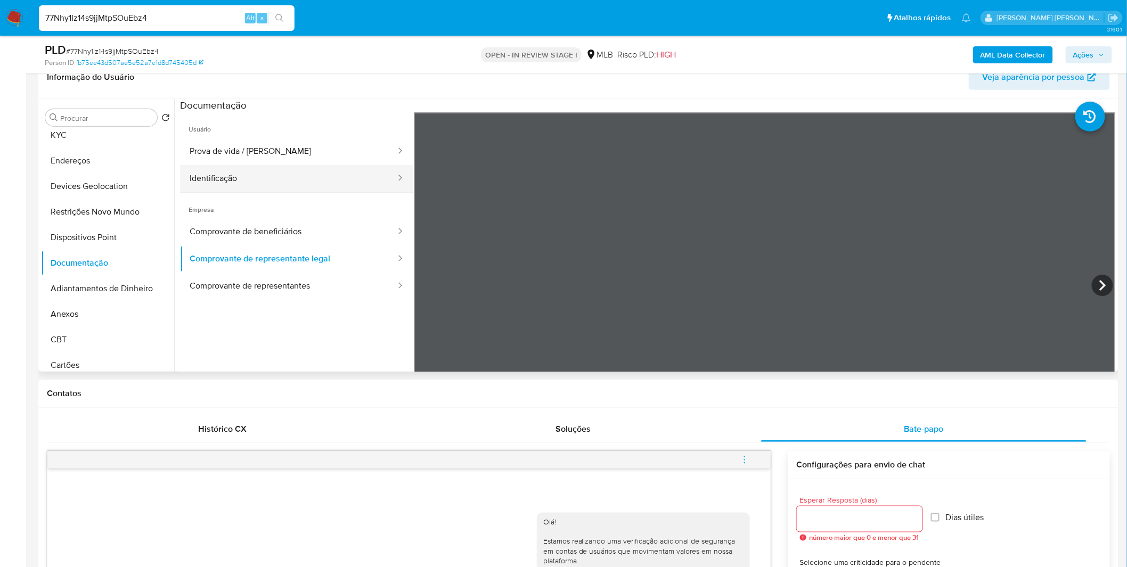
click at [302, 176] on button "Identificação" at bounding box center [288, 178] width 217 height 27
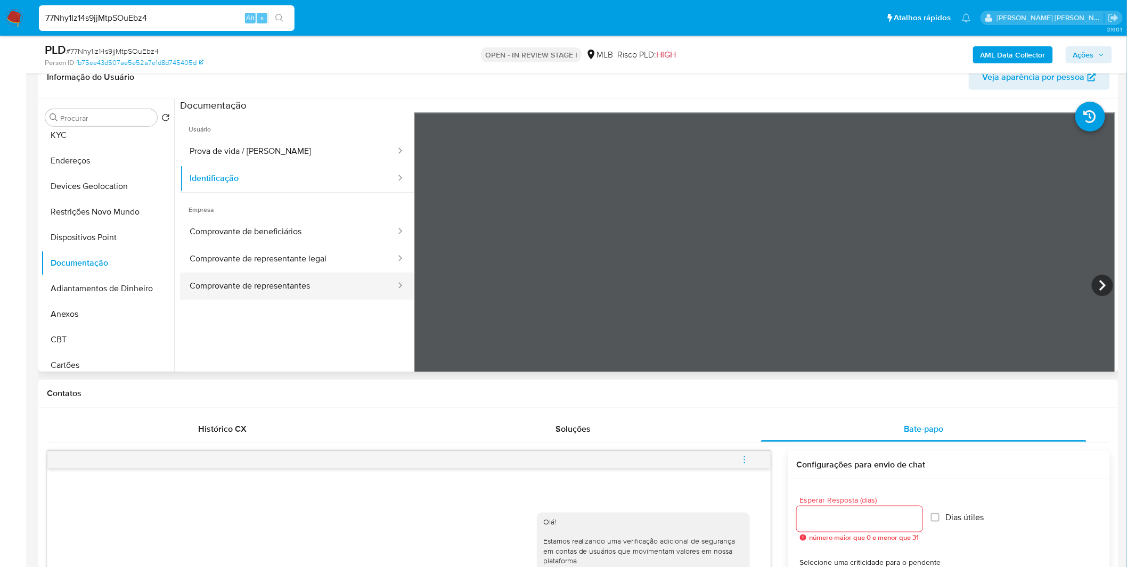
click at [248, 282] on button "Comprovante de representantes" at bounding box center [288, 286] width 217 height 27
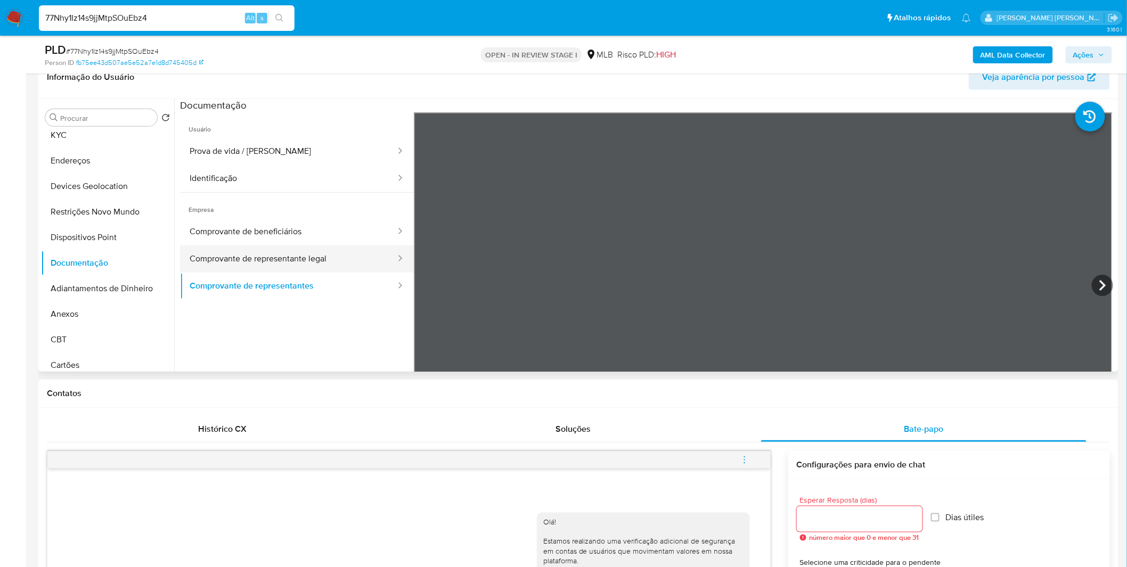
click at [257, 256] on button "Comprovante de representante legal" at bounding box center [288, 259] width 217 height 27
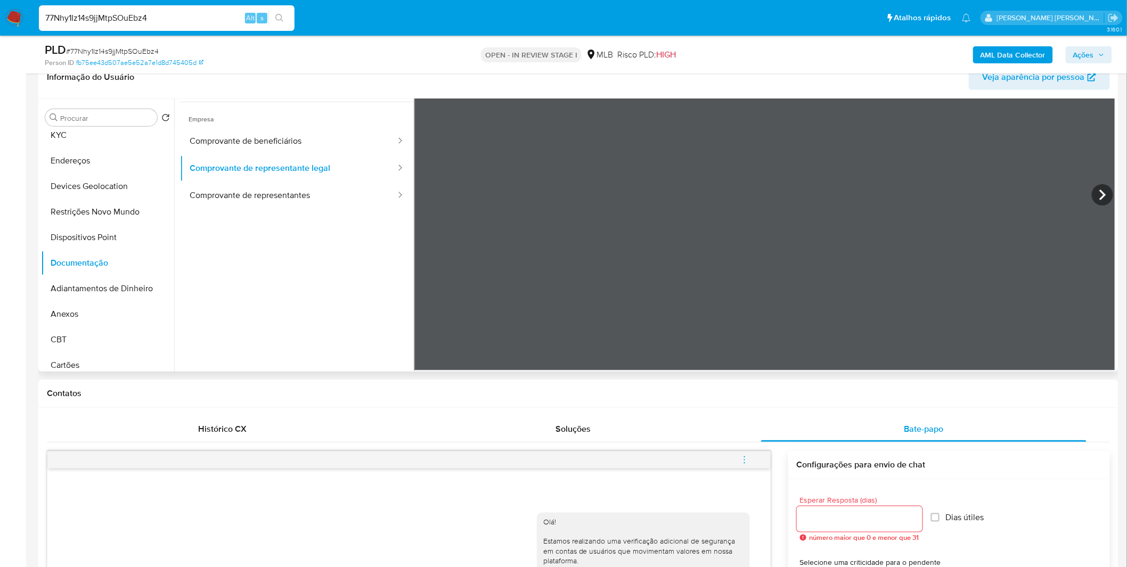
scroll to position [92, 0]
click at [131, 135] on button "KYC" at bounding box center [103, 136] width 125 height 26
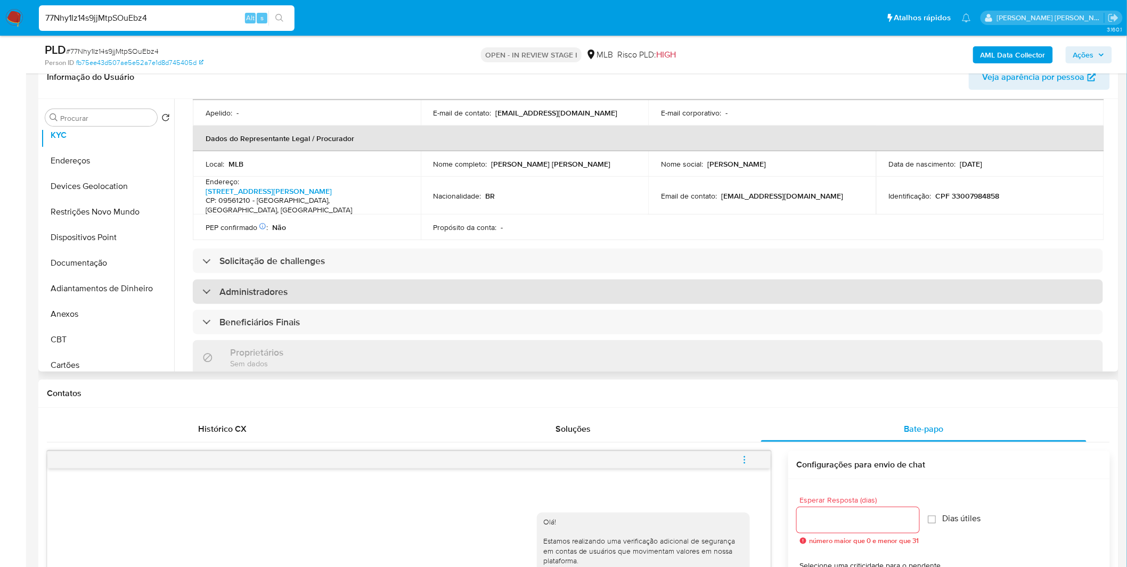
scroll to position [296, 0]
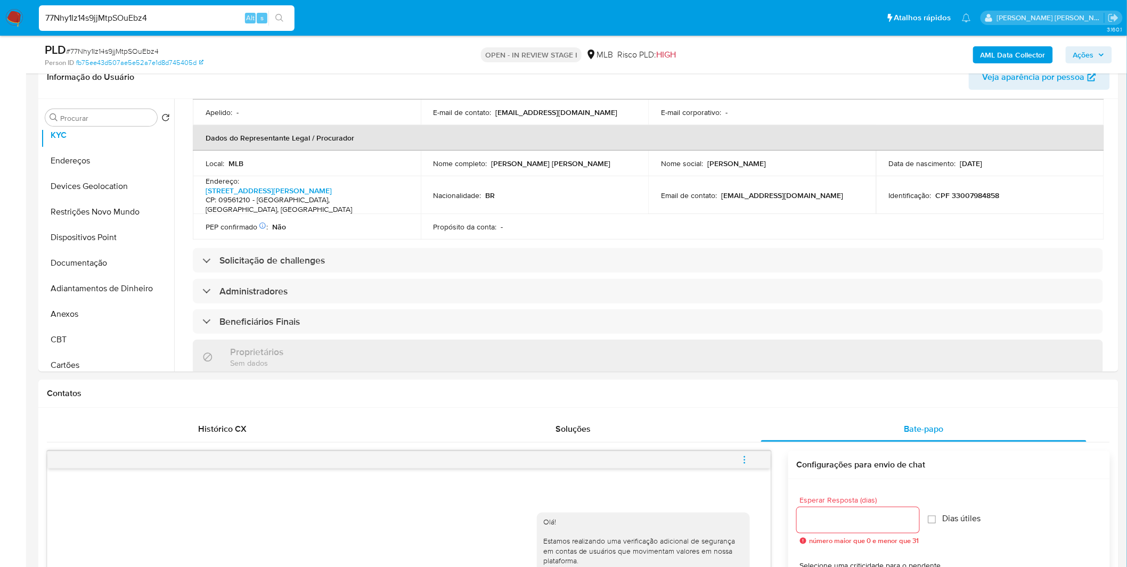
click at [77, 14] on input "77Nhy1Iz14s9jjMtpSOuEbz4" at bounding box center [167, 18] width 256 height 14
paste input "S94P6ZAc9ZCArKt2PDLmmvLn"
type input "S94P6ZAc9ZCArKt2PDLmmvLn"
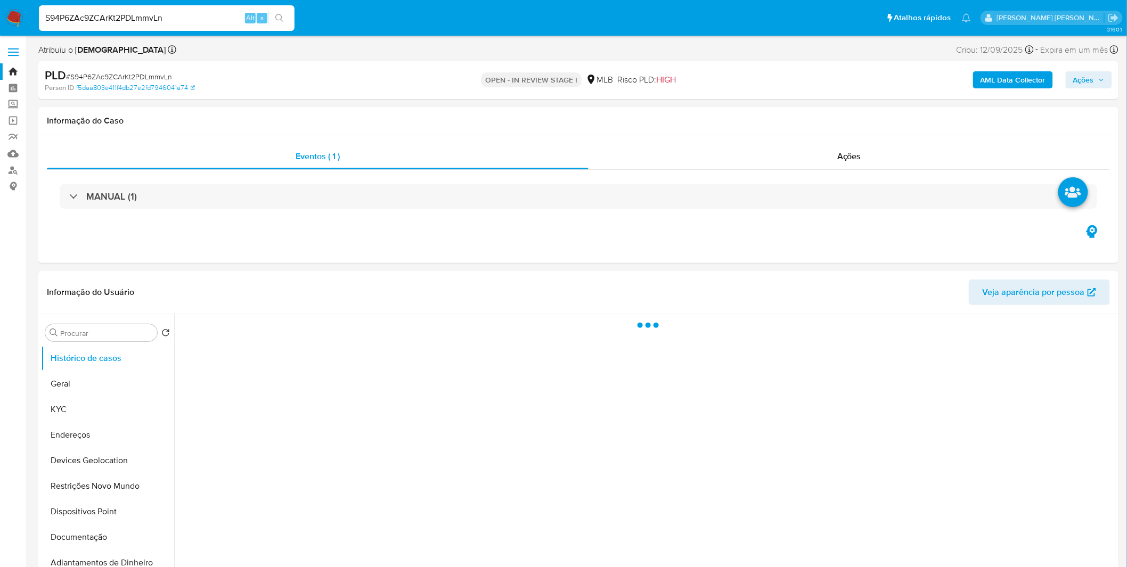
select select "10"
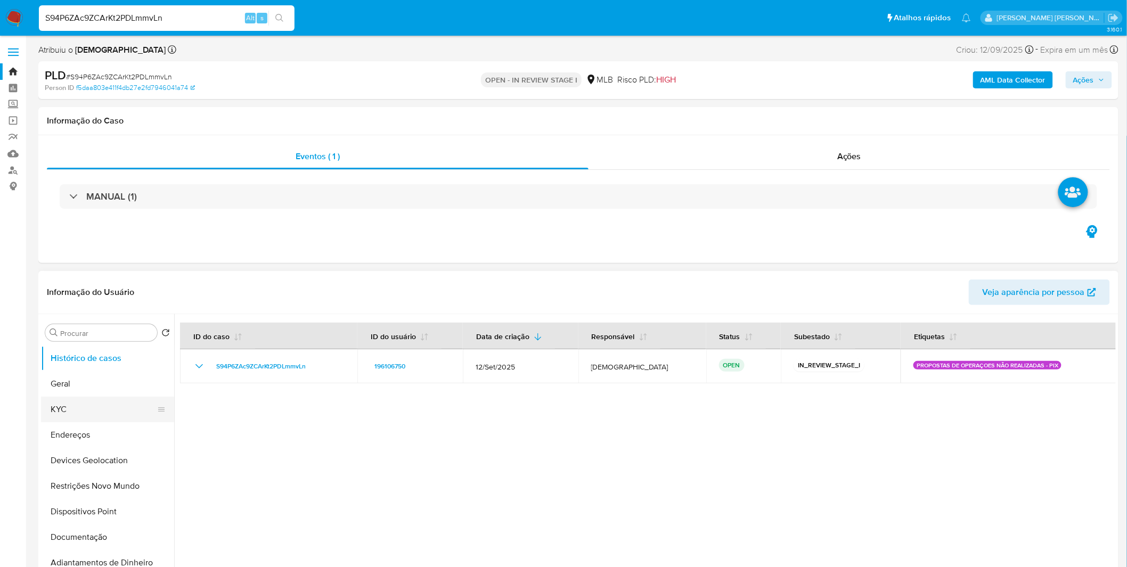
click at [61, 405] on button "KYC" at bounding box center [103, 410] width 125 height 26
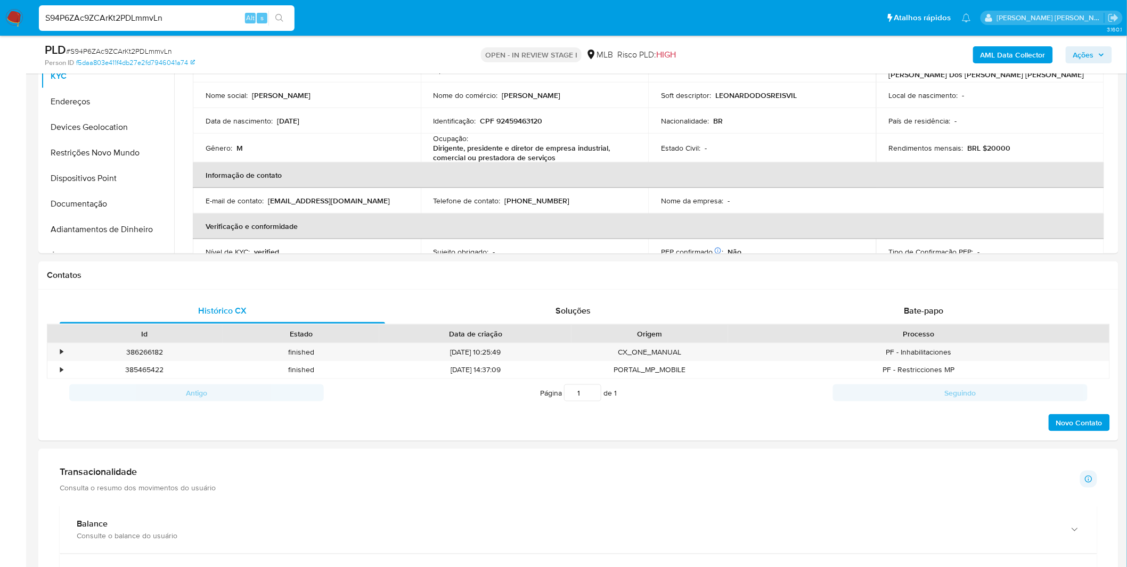
scroll to position [59, 0]
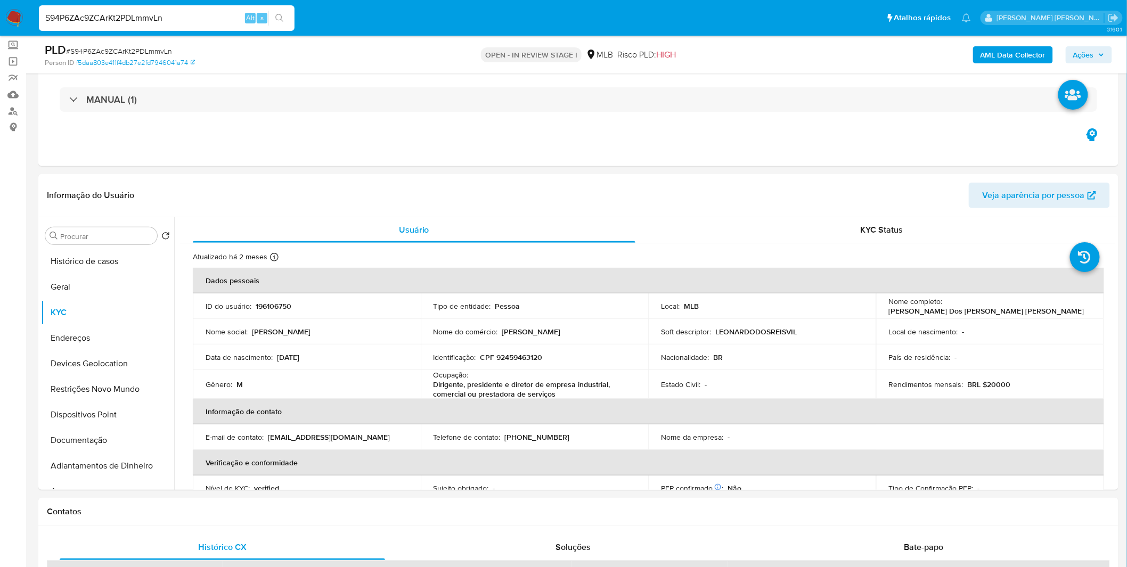
click at [205, 21] on input "S94P6ZAc9ZCArKt2PDLmmvLn" at bounding box center [167, 18] width 256 height 14
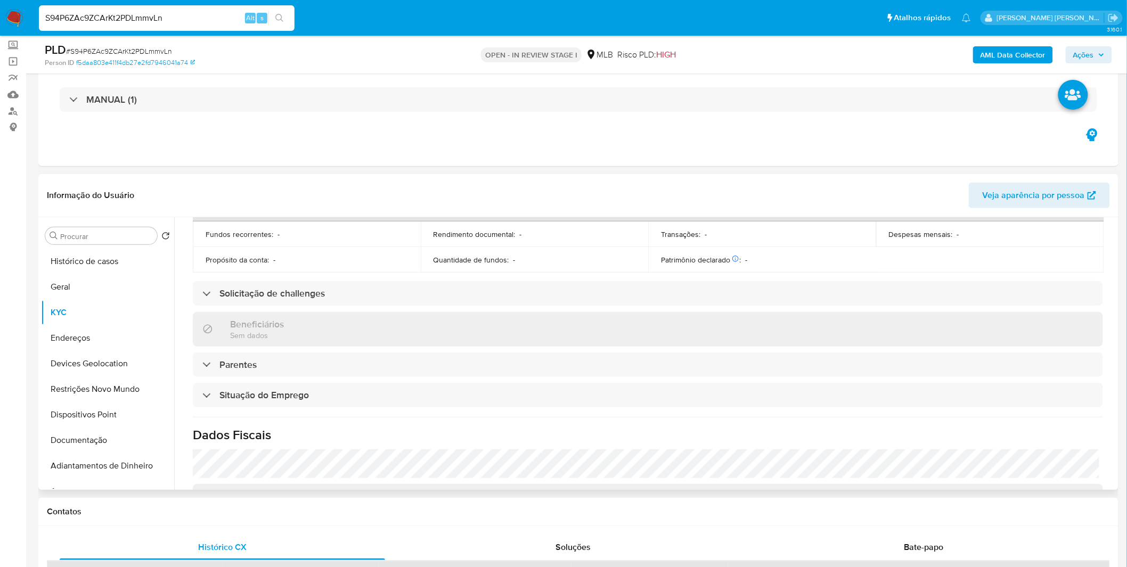
scroll to position [446, 0]
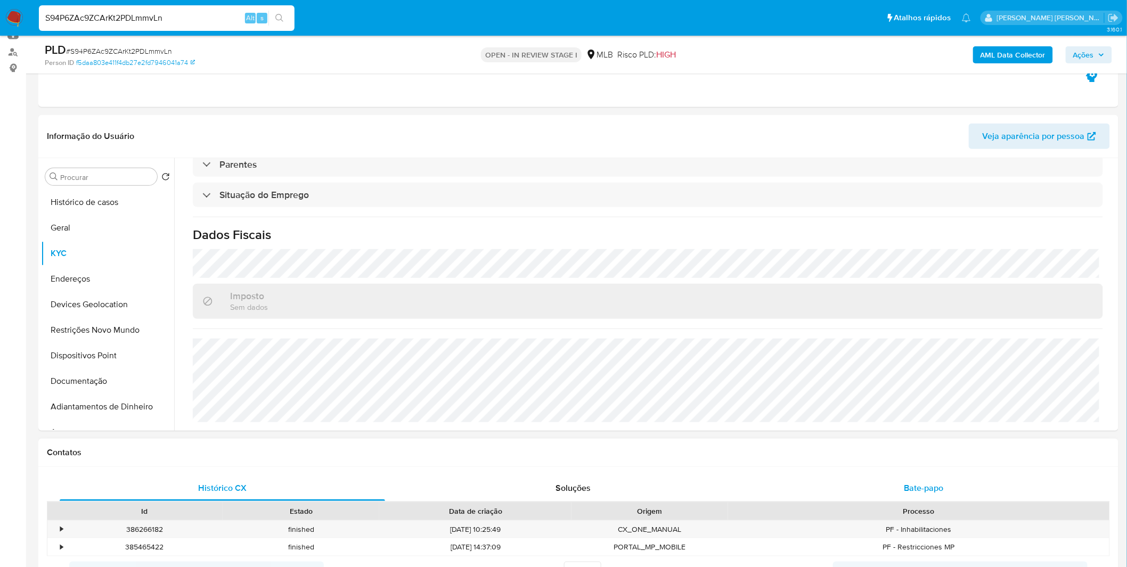
click at [837, 498] on div "Bate-papo" at bounding box center [923, 489] width 325 height 26
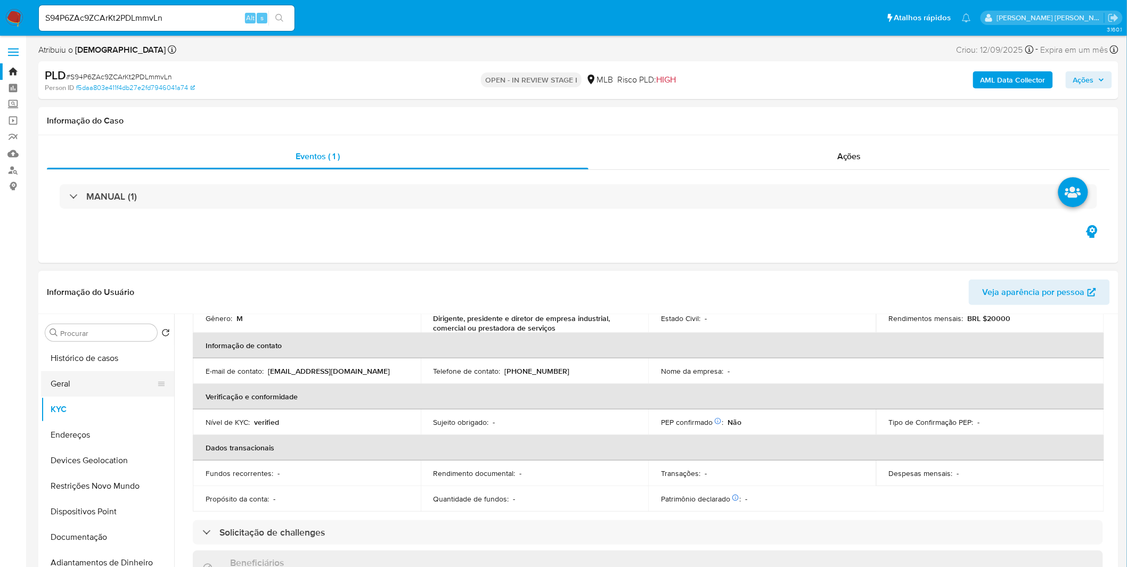
scroll to position [151, 0]
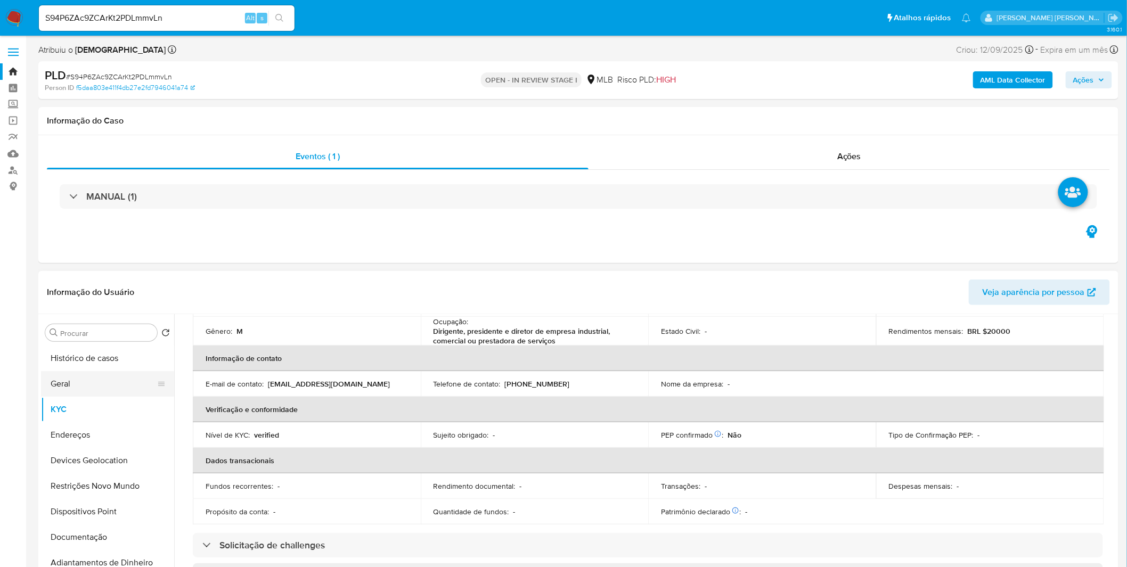
click at [48, 380] on button "Geral" at bounding box center [103, 384] width 125 height 26
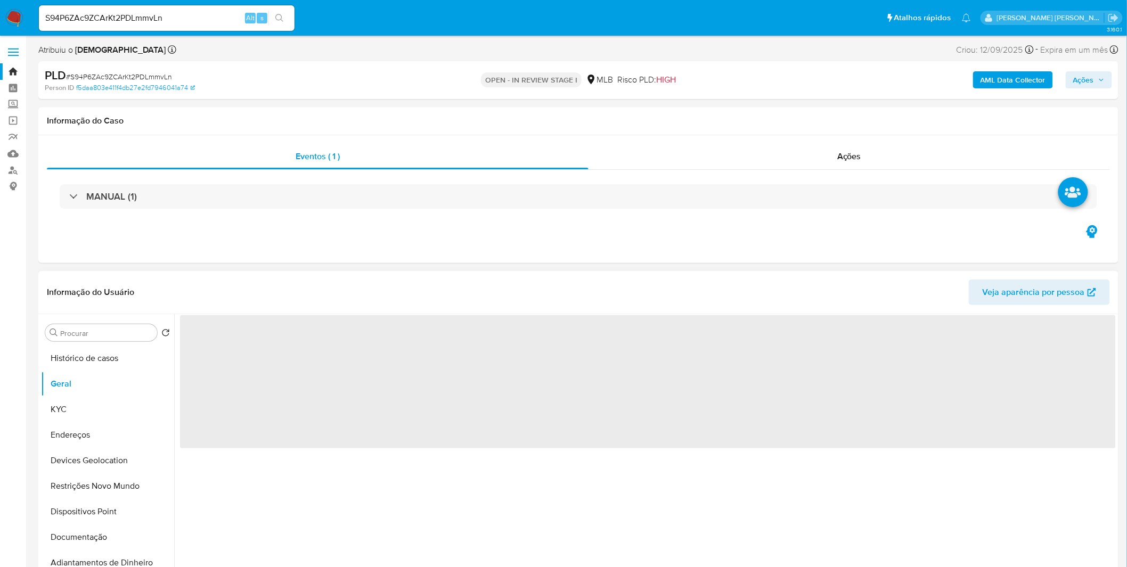
scroll to position [0, 0]
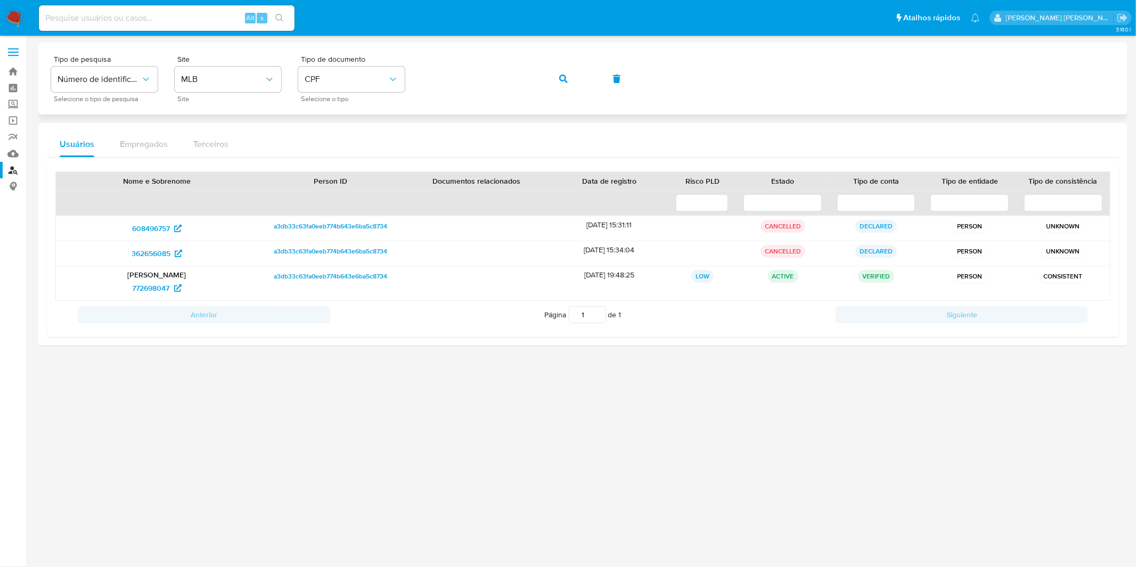
click at [556, 82] on button "button" at bounding box center [564, 79] width 36 height 26
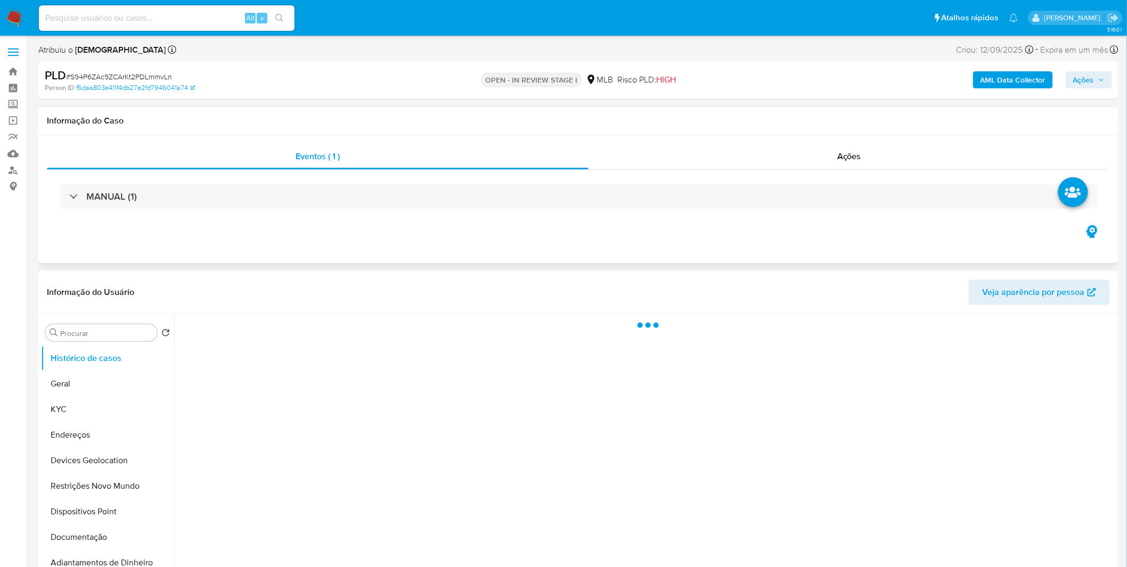
select select "10"
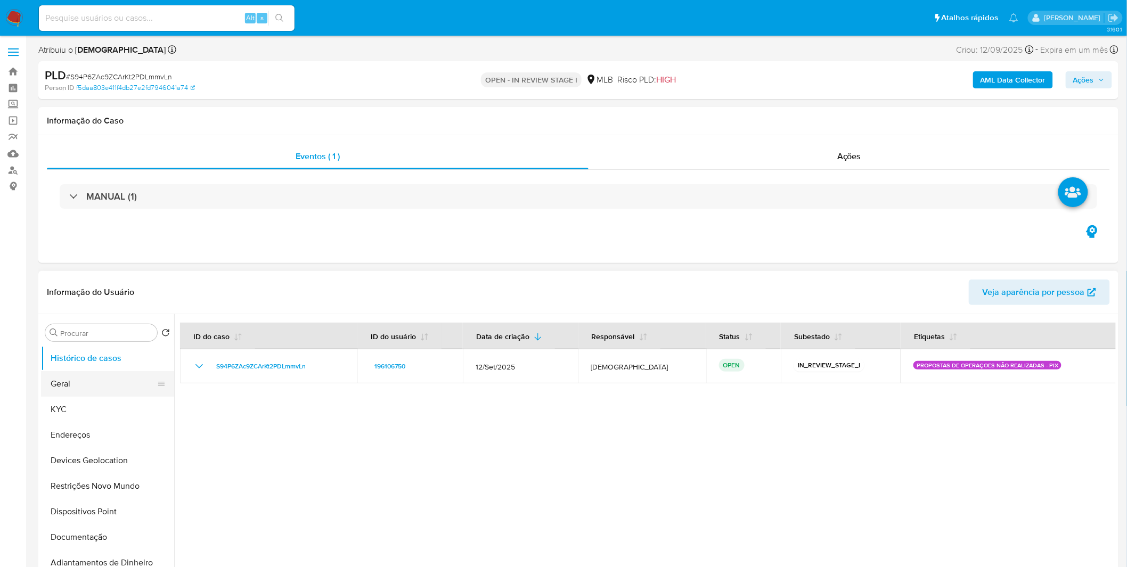
click at [145, 375] on button "Geral" at bounding box center [103, 384] width 125 height 26
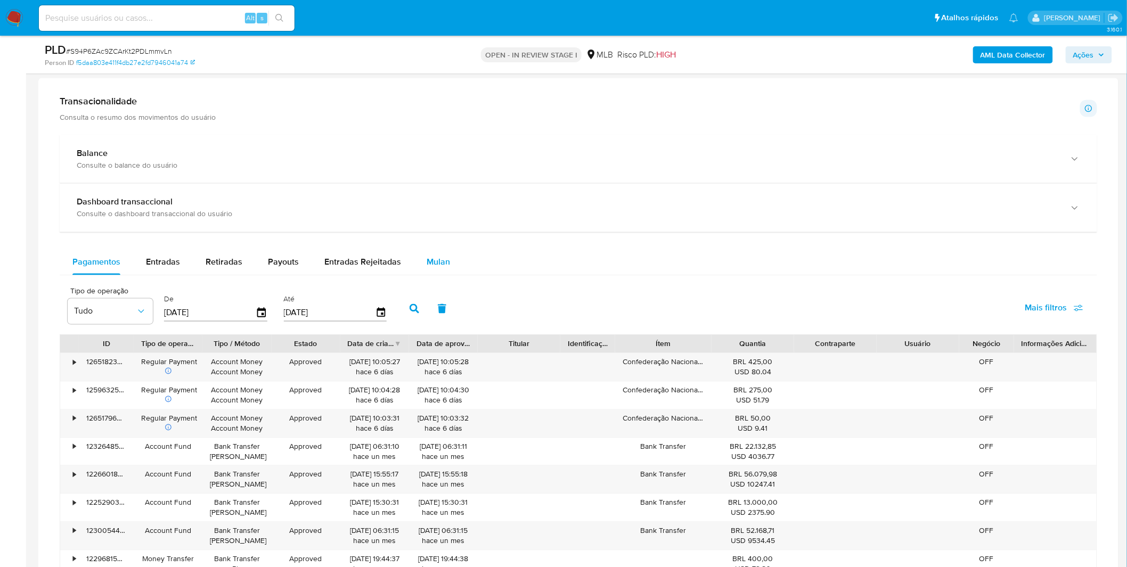
scroll to position [592, 0]
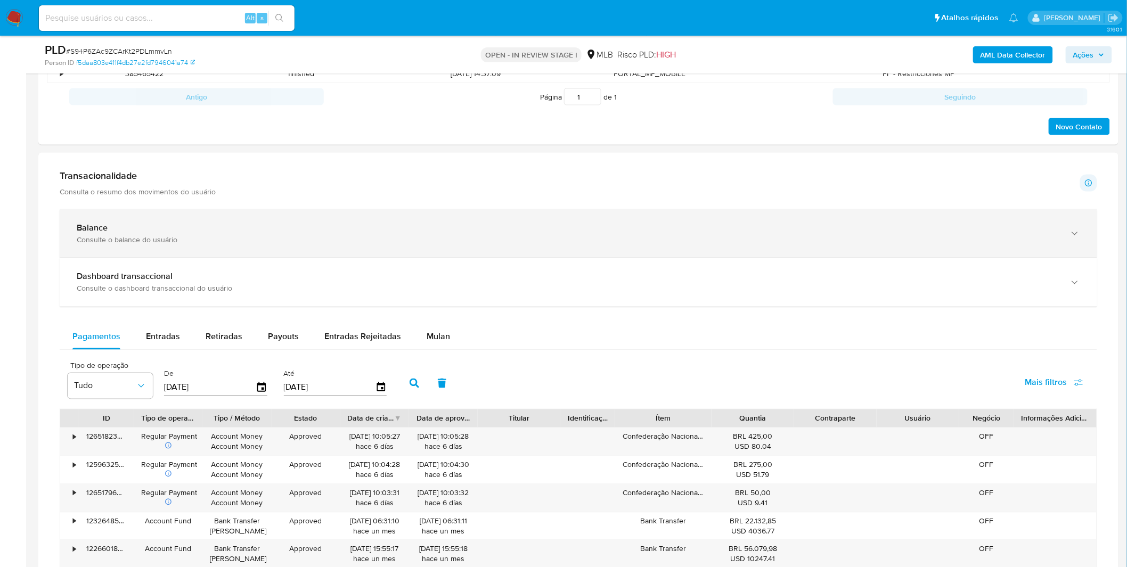
click at [304, 237] on div "Consulte o balance do usuário" at bounding box center [568, 240] width 982 height 10
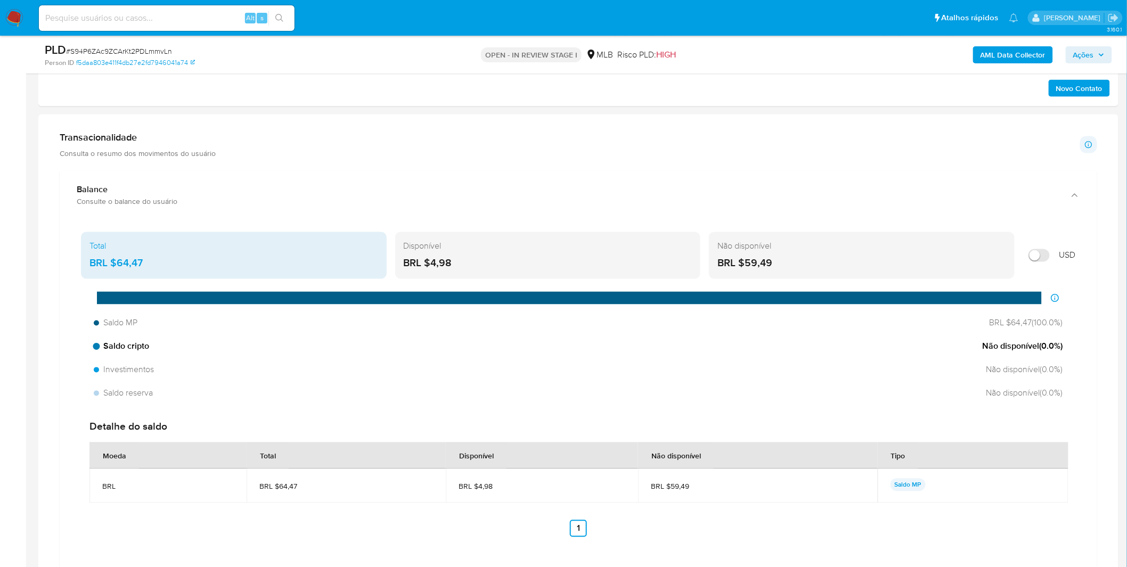
scroll to position [651, 0]
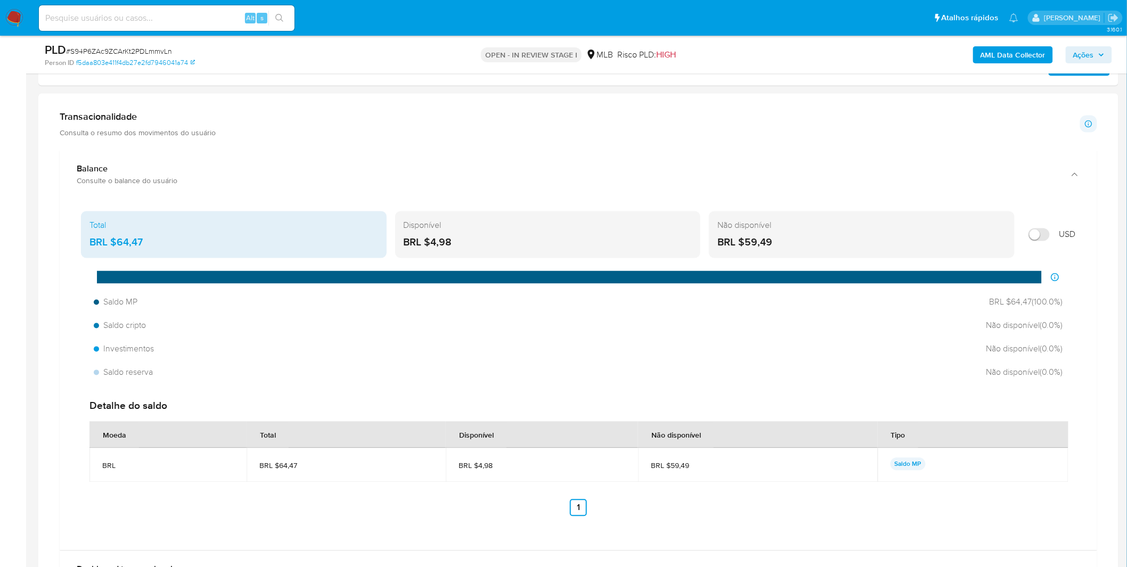
click at [187, 9] on div "Alt s" at bounding box center [167, 18] width 256 height 26
click at [187, 19] on input at bounding box center [167, 18] width 256 height 14
paste input "ahpvXebf98knNLqE7AJkzge1"
type input "ahpvXebf98knNLqE7AJkzge1"
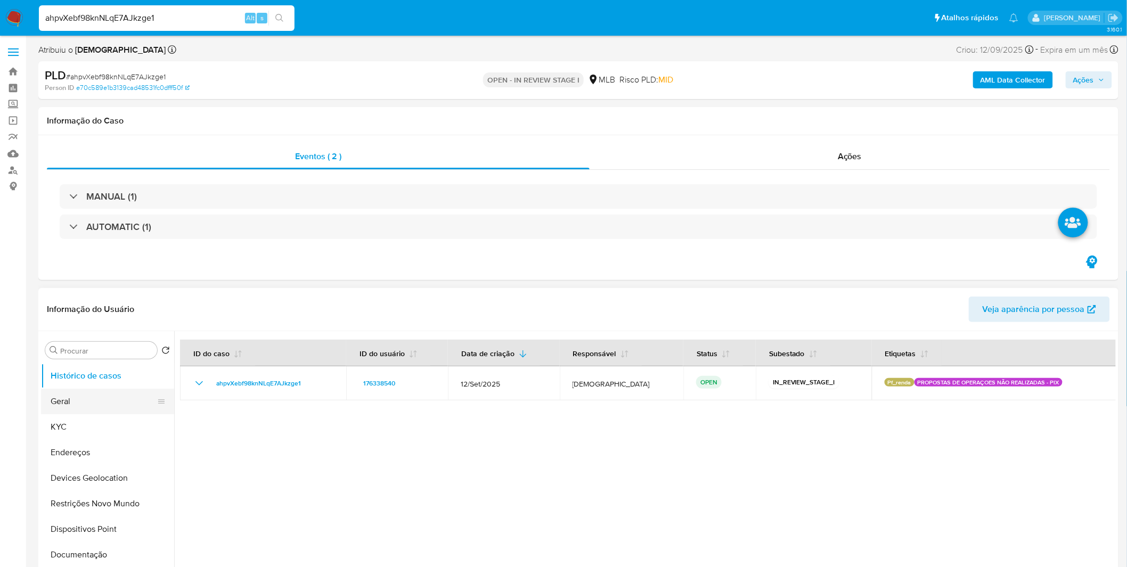
click at [85, 404] on button "Geral" at bounding box center [103, 402] width 125 height 26
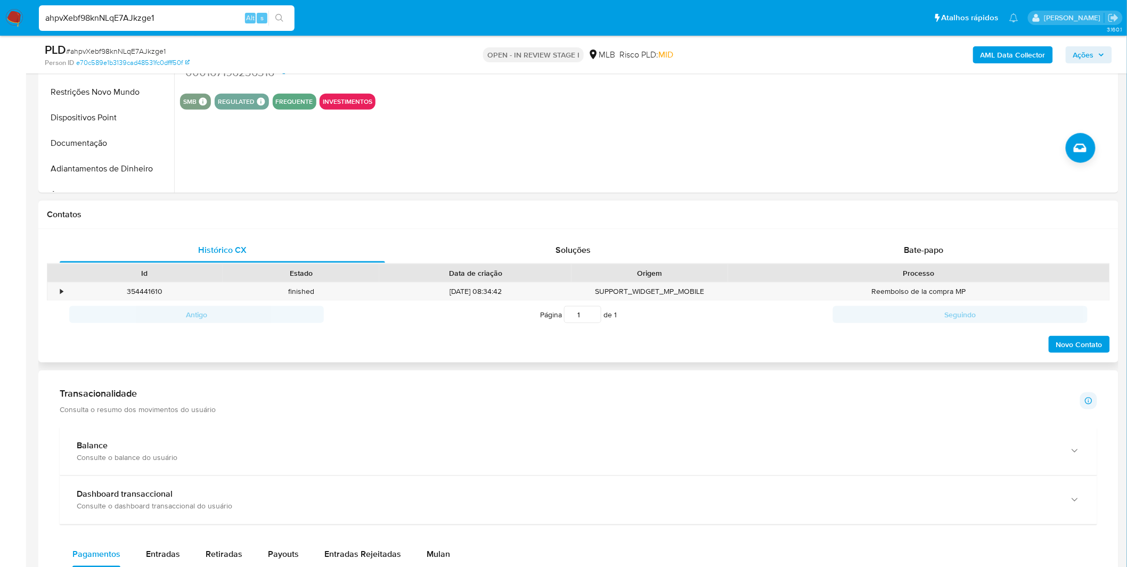
scroll to position [533, 0]
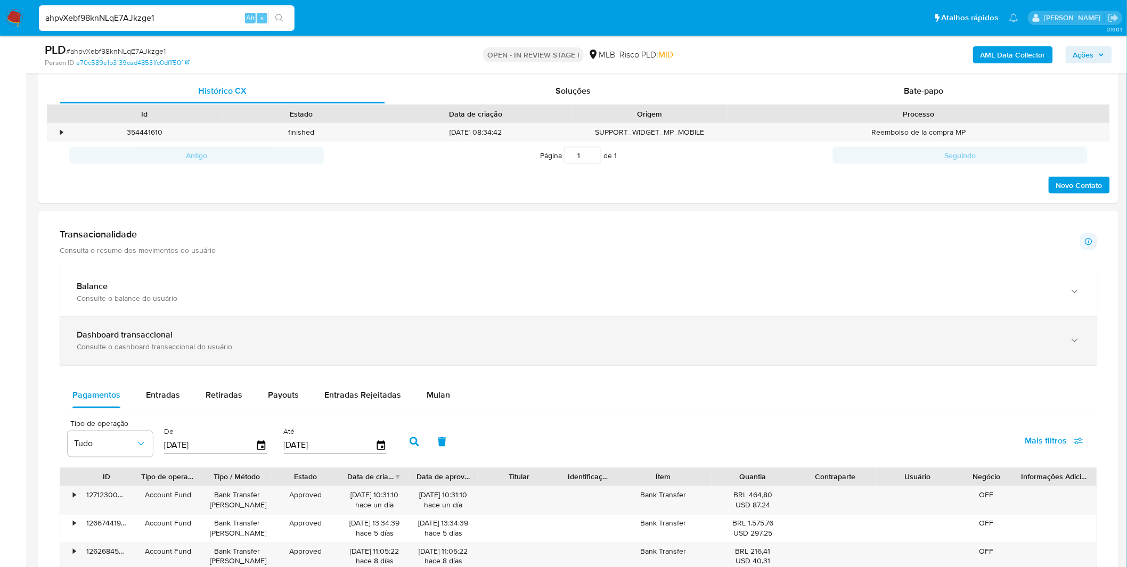
click at [235, 323] on div "Dashboard transaccional Consulte o dashboard transaccional do usuário" at bounding box center [579, 341] width 1038 height 48
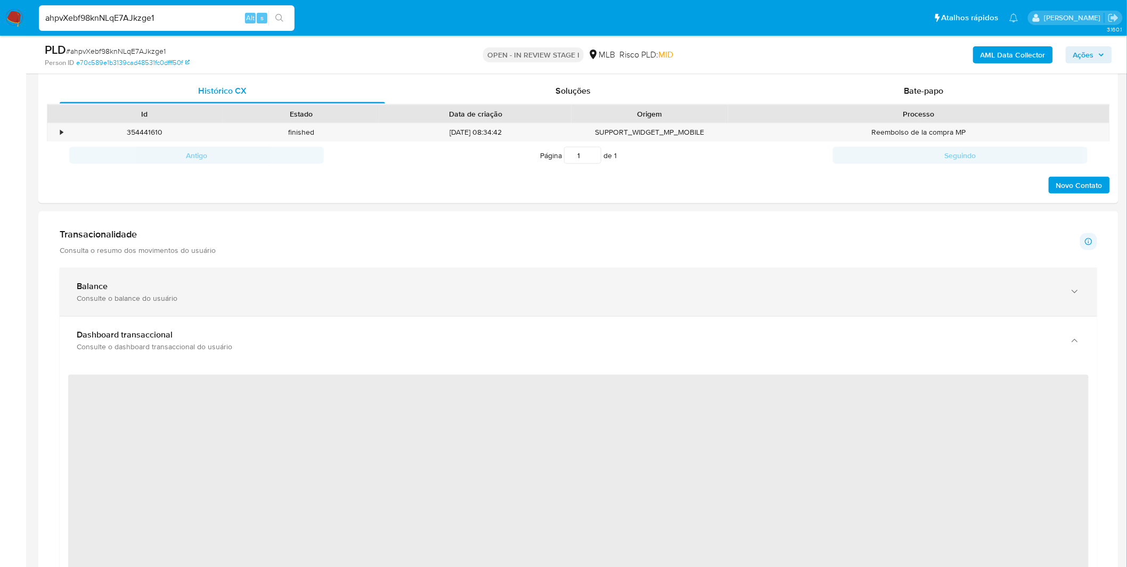
click at [238, 311] on div "Balance Consulte o balance do usuário" at bounding box center [579, 292] width 1038 height 48
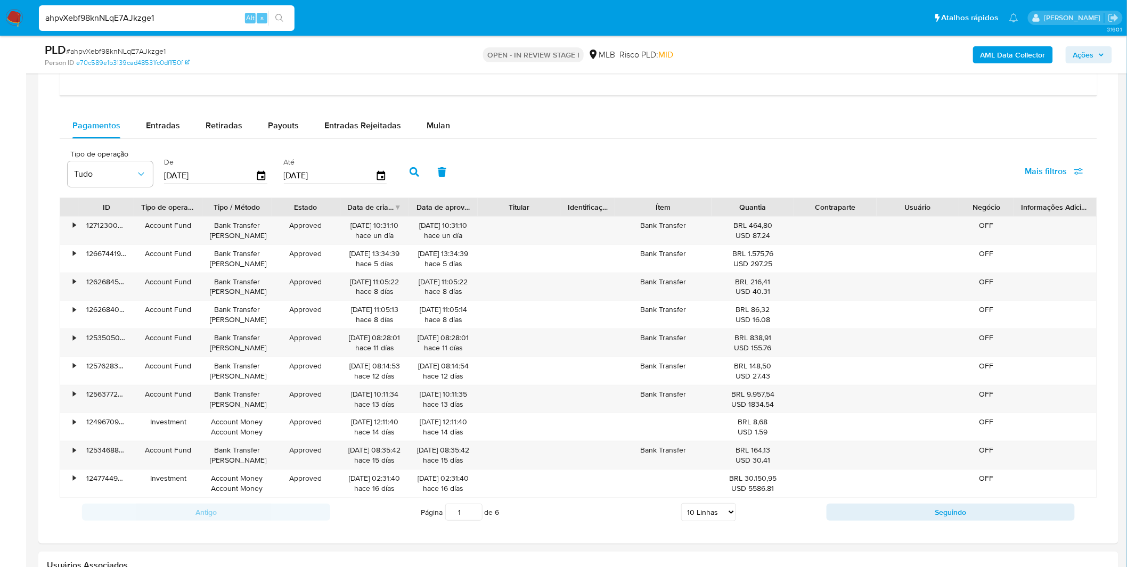
scroll to position [1716, 0]
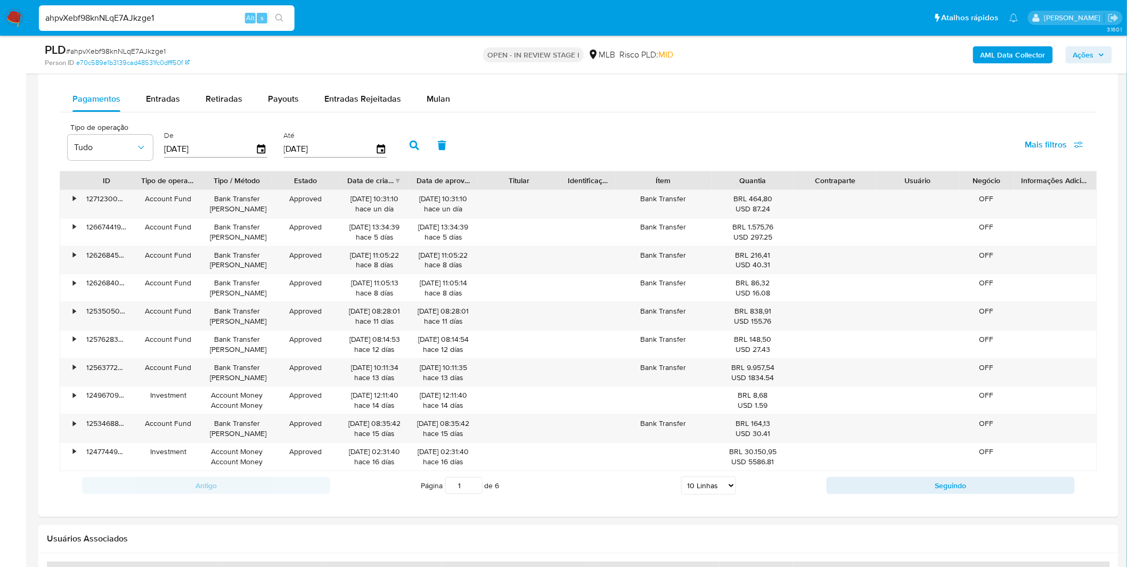
click at [696, 486] on select "5 Linhas 10 Linhas 20 Linhas 25 Linhas 50 Linhas 100 Linhas" at bounding box center [708, 486] width 55 height 18
click at [701, 480] on select "5 Linhas 10 Linhas 20 Linhas 25 Linhas 50 Linhas 100 Linhas" at bounding box center [708, 486] width 55 height 18
select select "100"
click at [681, 478] on select "5 Linhas 10 Linhas 20 Linhas 25 Linhas 50 Linhas 100 Linhas" at bounding box center [708, 486] width 55 height 18
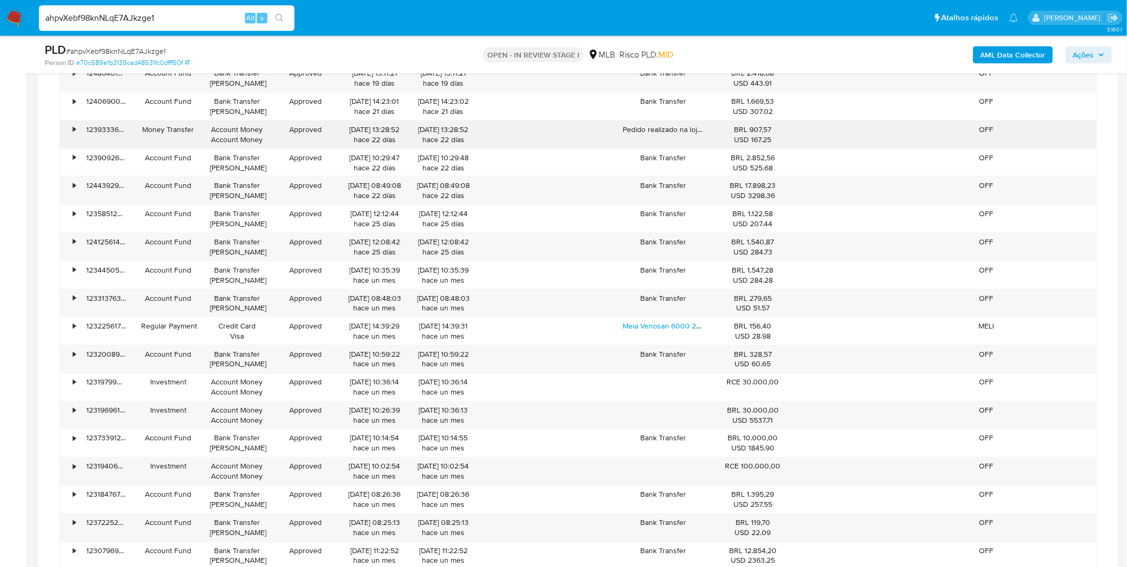
scroll to position [2190, 0]
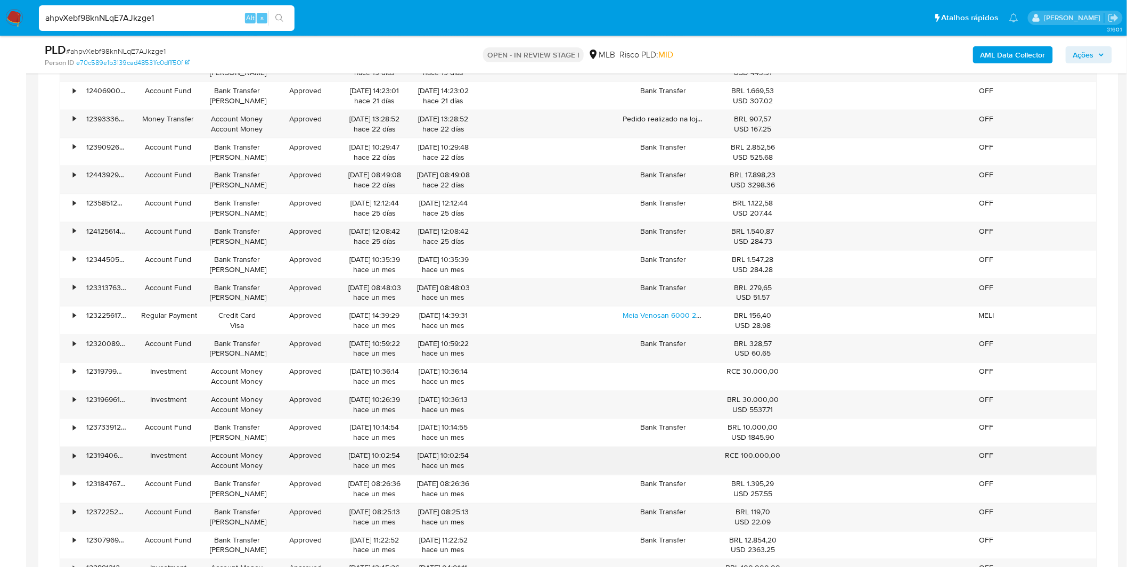
click at [663, 461] on div at bounding box center [663, 461] width 96 height 28
click at [752, 465] on div "RCE 100.000,00" at bounding box center [753, 461] width 83 height 28
click at [754, 465] on div "RCE 100.000,00" at bounding box center [753, 461] width 83 height 28
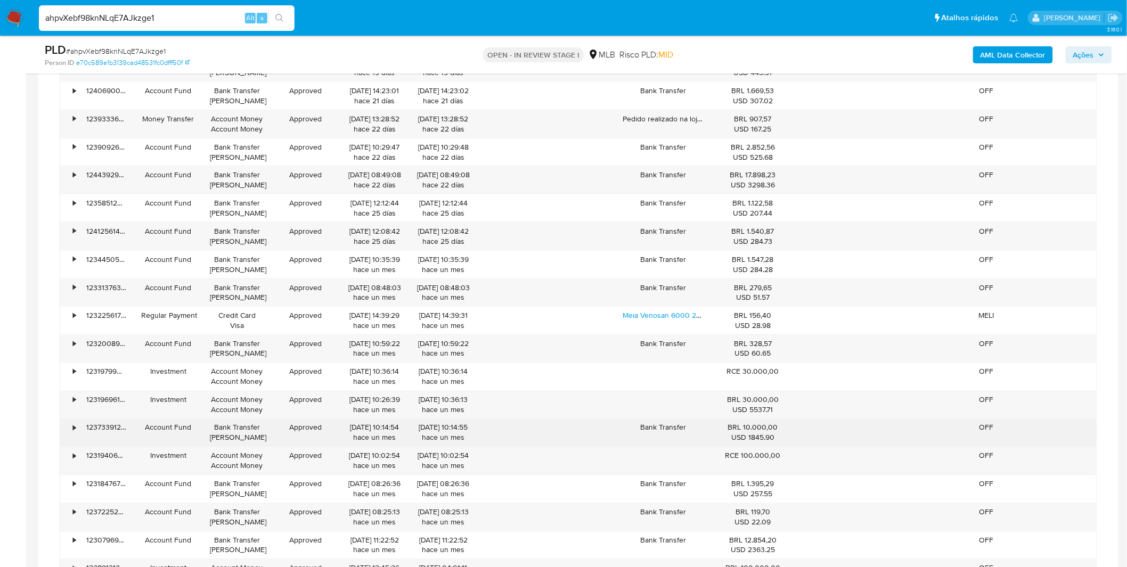
click at [709, 436] on div "Bank Transfer" at bounding box center [663, 433] width 96 height 28
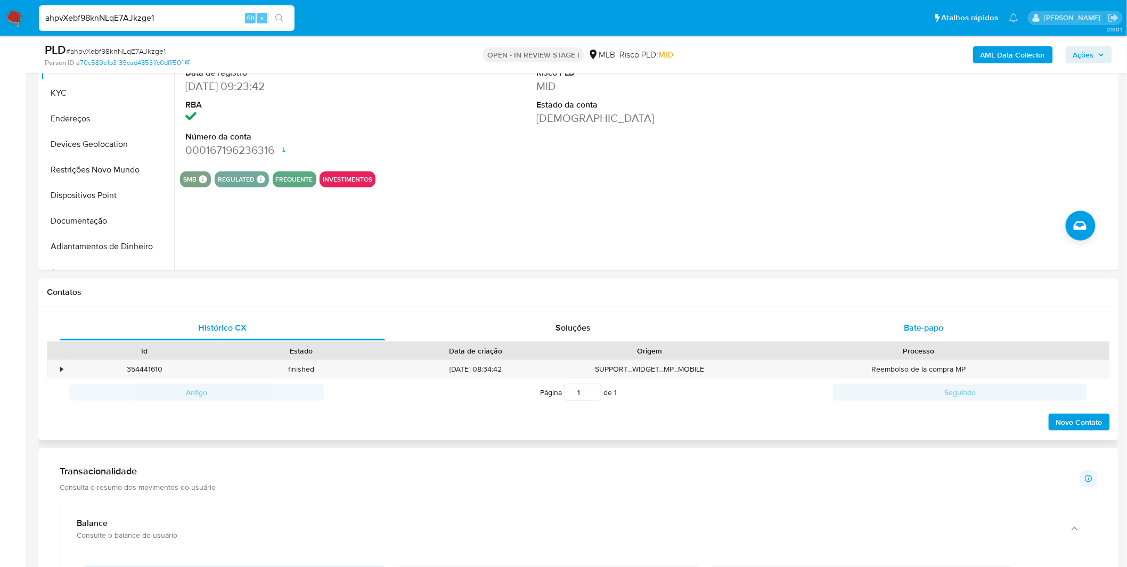
click at [812, 327] on div "Bate-papo" at bounding box center [923, 328] width 325 height 26
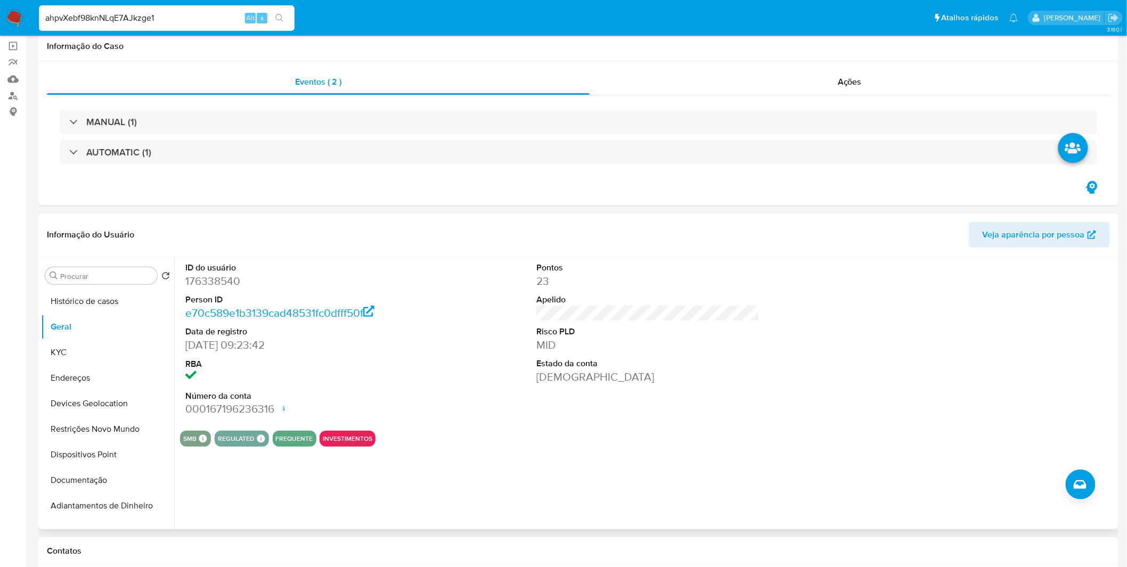
scroll to position [0, 0]
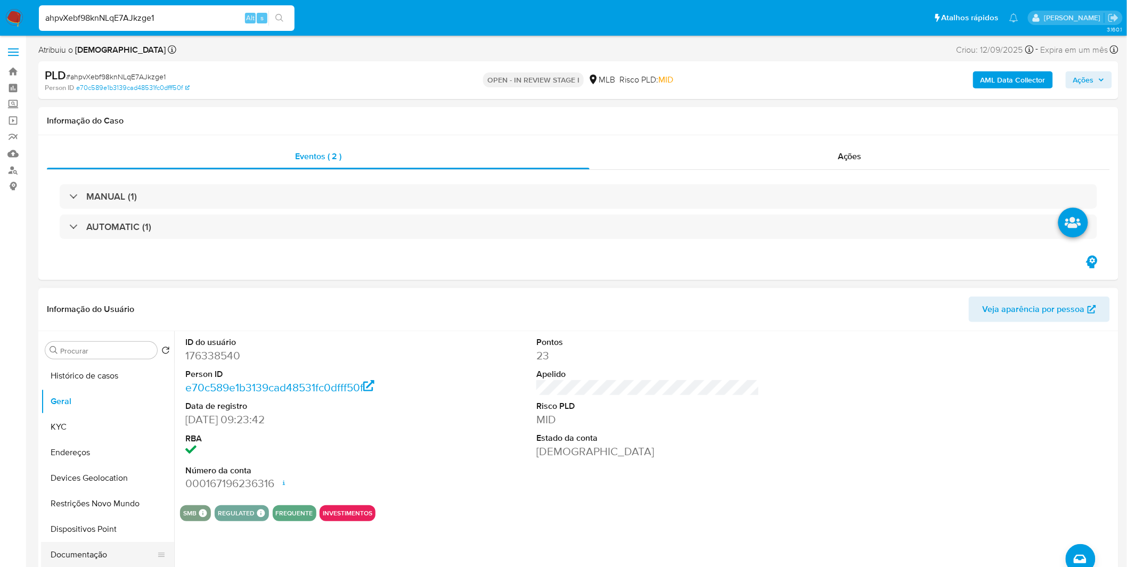
click at [105, 550] on button "Documentação" at bounding box center [103, 555] width 125 height 26
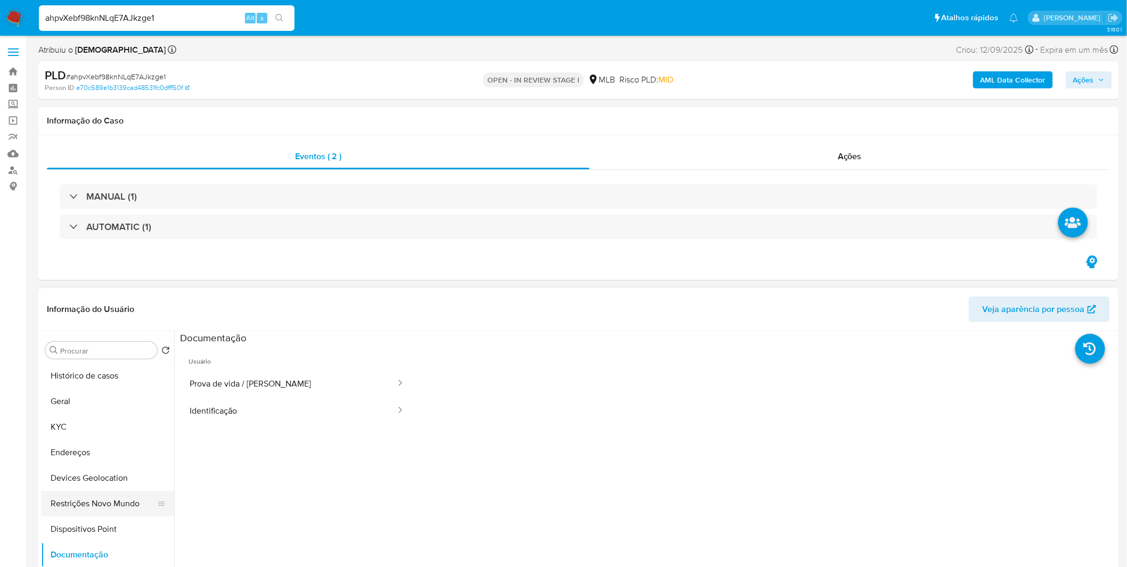
click at [111, 506] on button "Restrições Novo Mundo" at bounding box center [103, 504] width 125 height 26
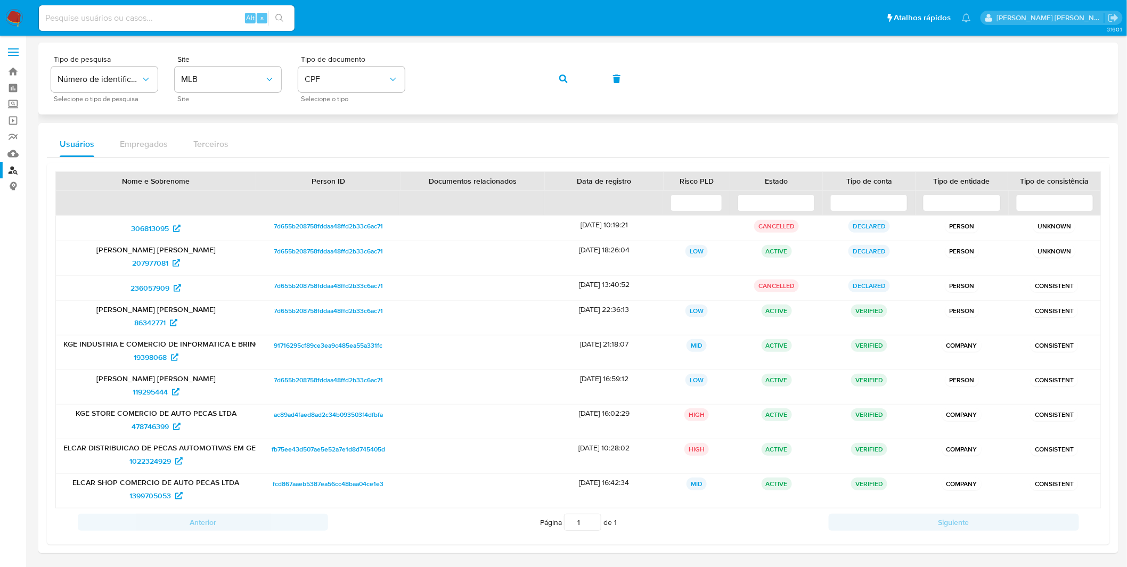
click at [552, 78] on button "button" at bounding box center [564, 79] width 36 height 26
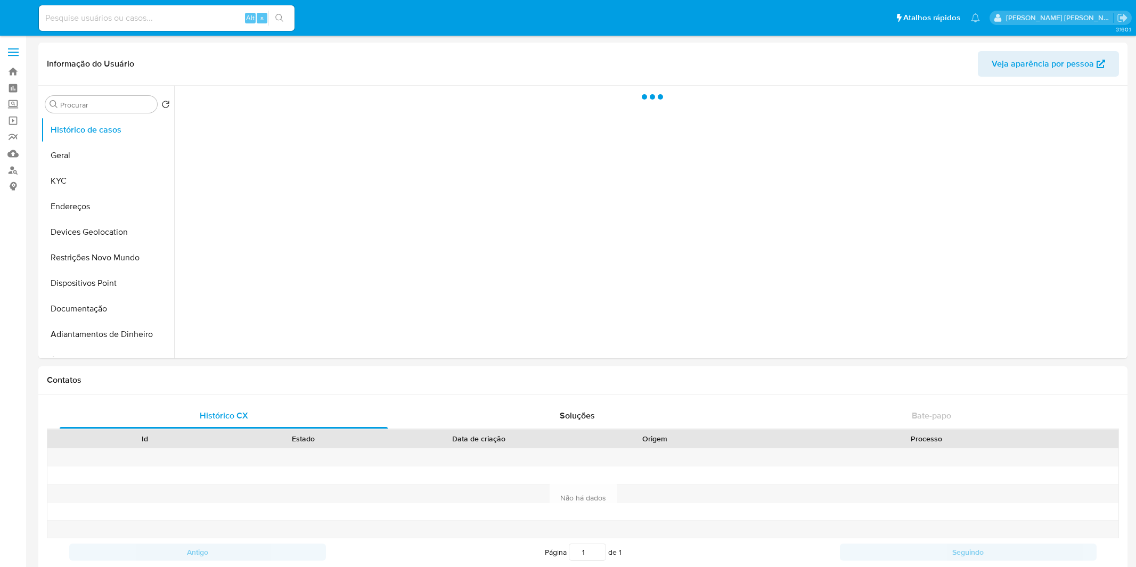
select select "10"
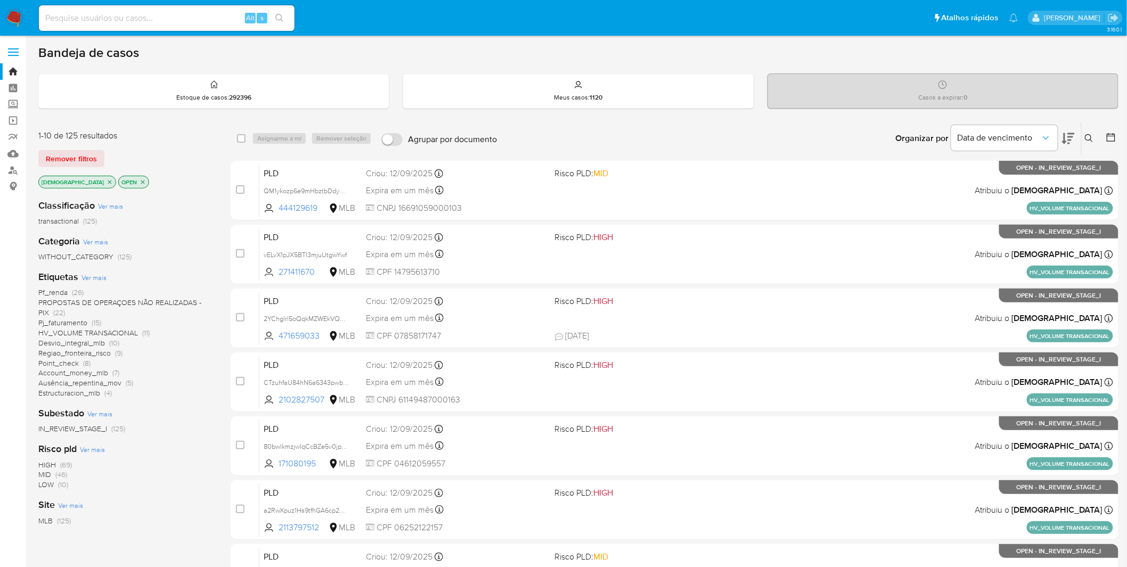
click at [87, 273] on span "Ver mais" at bounding box center [94, 278] width 25 height 10
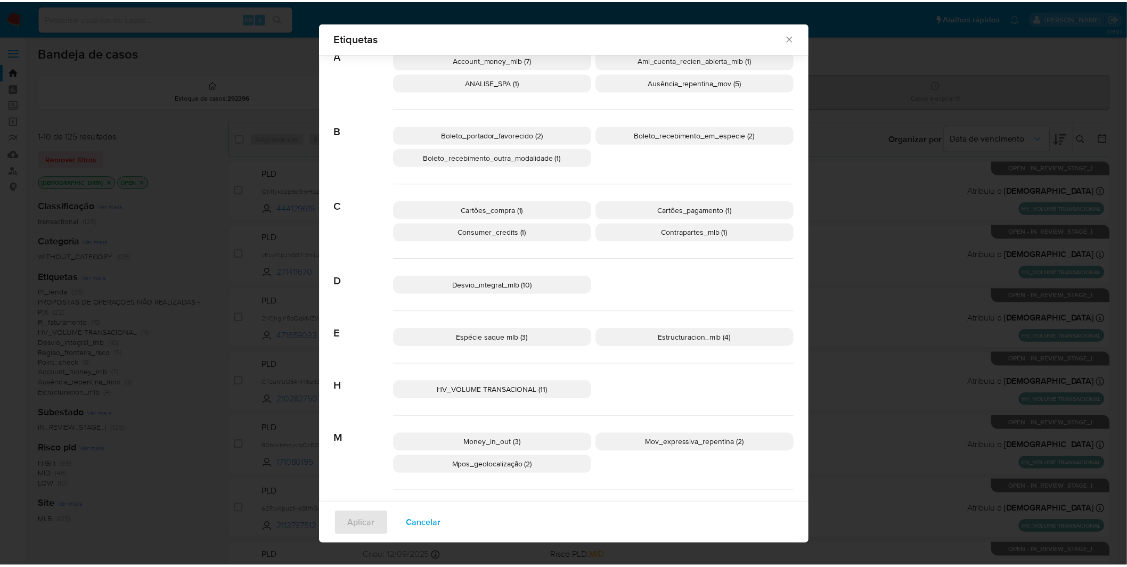
scroll to position [51, 0]
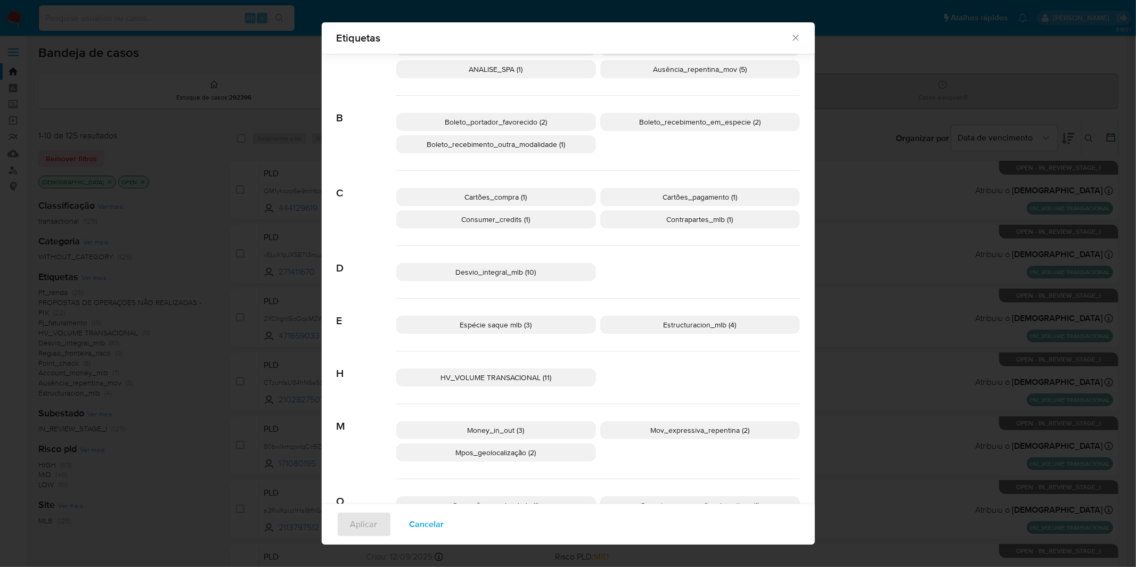
click at [491, 377] on span "HV_VOLUME TRANSACIONAL (11)" at bounding box center [496, 377] width 111 height 11
click at [368, 520] on span "Aplicar" at bounding box center [364, 524] width 27 height 23
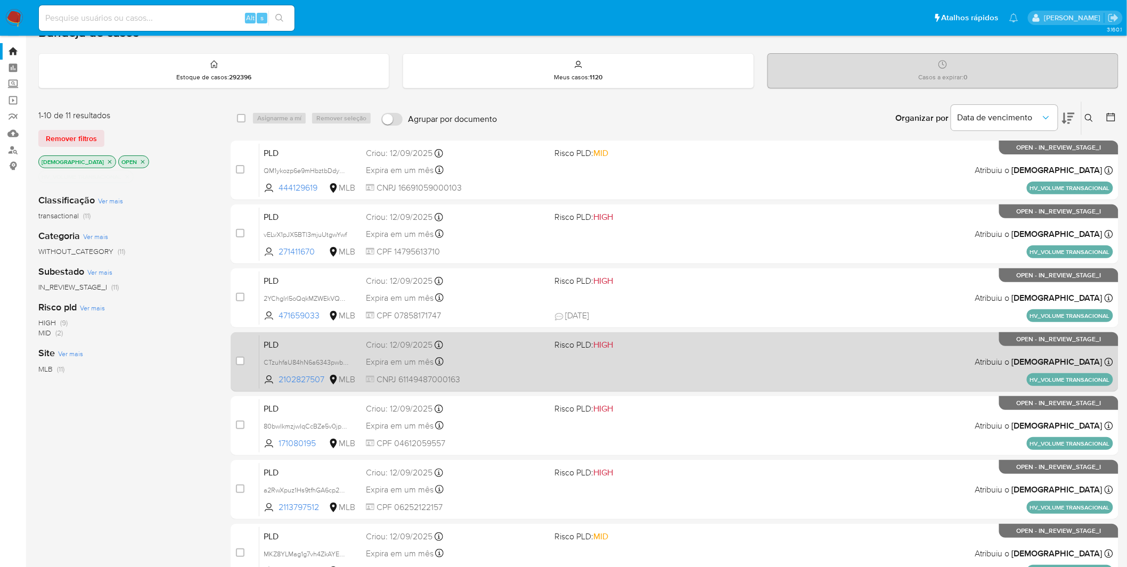
scroll to position [15, 0]
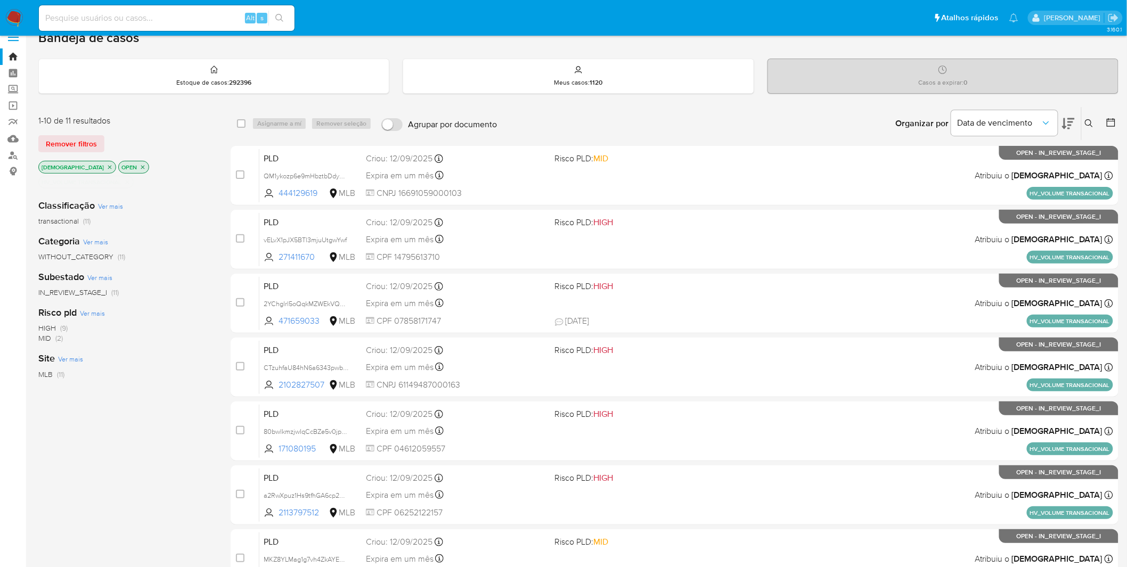
click at [126, 179] on icon "close-filter" at bounding box center [127, 182] width 6 height 6
